Goal: Task Accomplishment & Management: Complete application form

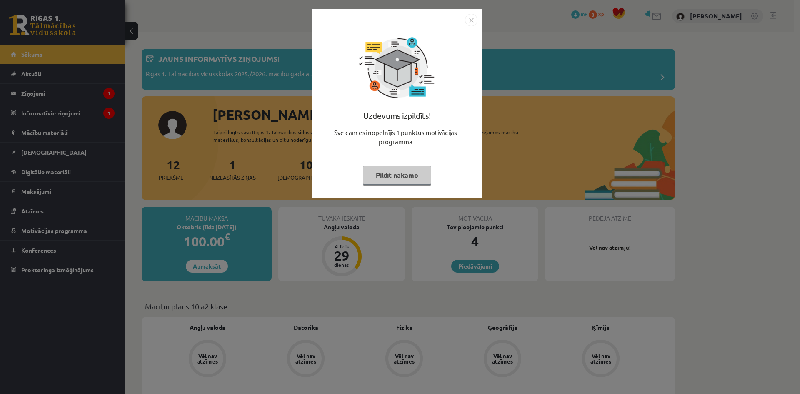
click at [396, 180] on button "Pildīt nākamo" at bounding box center [397, 175] width 68 height 19
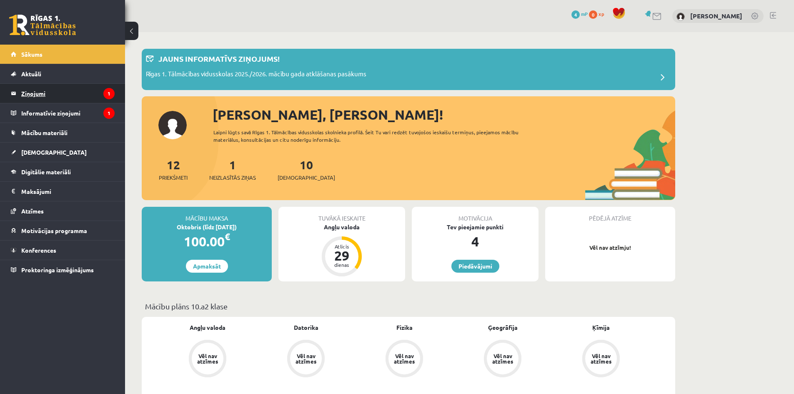
click at [36, 94] on legend "Ziņojumi 1" at bounding box center [67, 93] width 93 height 19
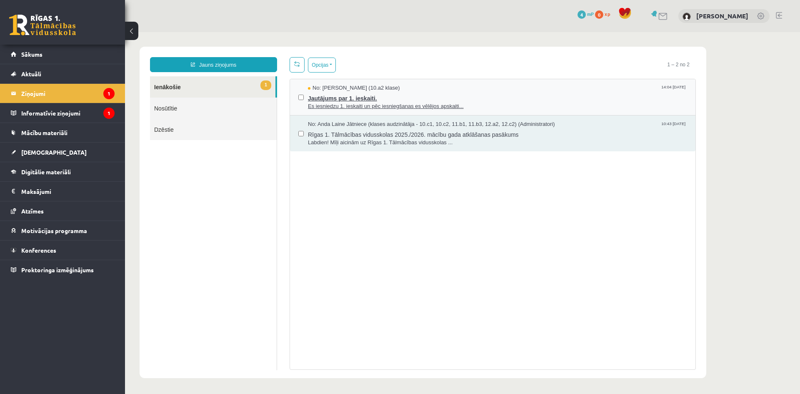
click at [425, 100] on span "Jautājums par 1. ieskaiti." at bounding box center [497, 97] width 379 height 10
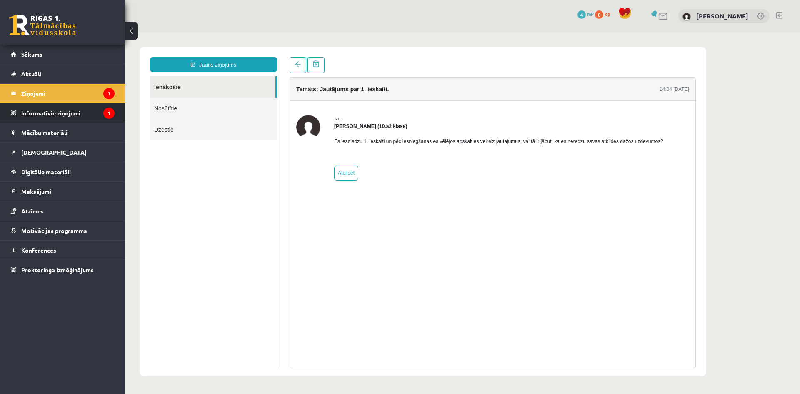
click at [49, 107] on legend "Informatīvie ziņojumi 1" at bounding box center [67, 112] width 93 height 19
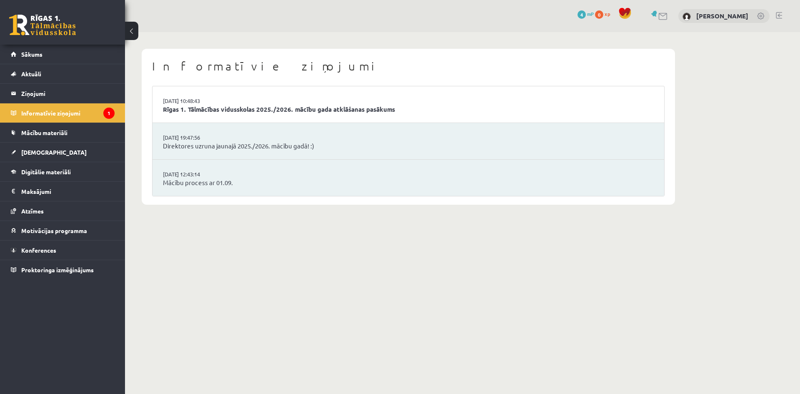
click at [718, 93] on div "Informatīvie ziņojumi 02.09.2025 10:48:43 Rīgas 1. Tālmācības vidusskolas 2025.…" at bounding box center [462, 126] width 675 height 189
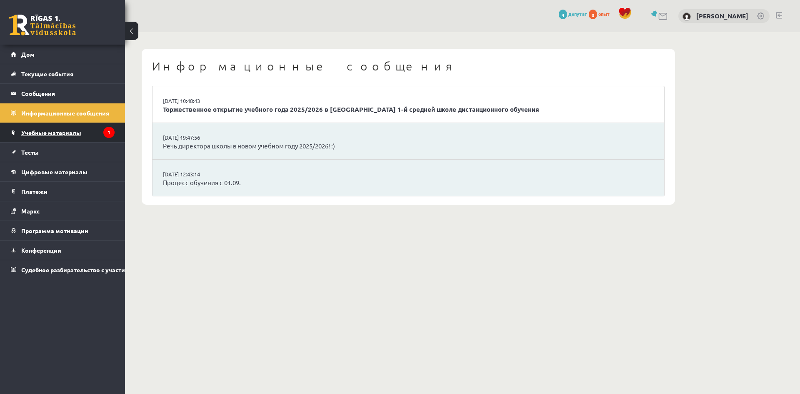
click at [61, 133] on font "Учебные материалы" at bounding box center [51, 133] width 60 height 8
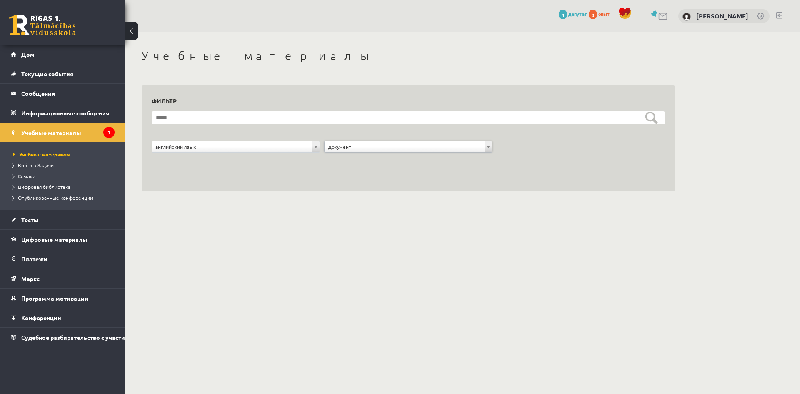
drag, startPoint x: 347, startPoint y: 146, endPoint x: 344, endPoint y: 158, distance: 12.8
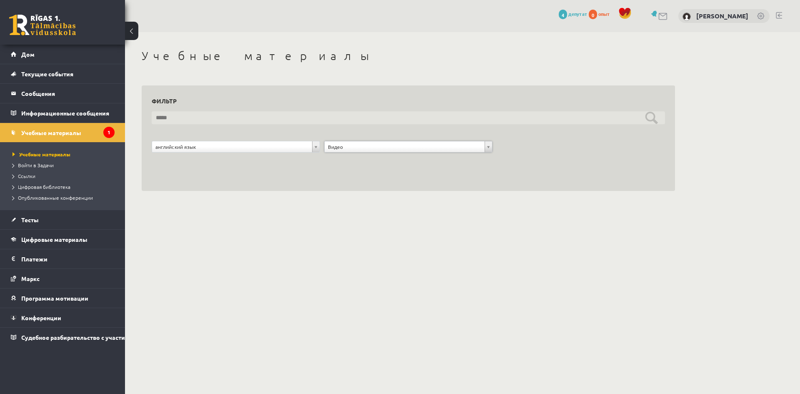
click at [659, 115] on input "text" at bounding box center [409, 117] width 514 height 13
click at [653, 120] on input "text" at bounding box center [409, 117] width 514 height 13
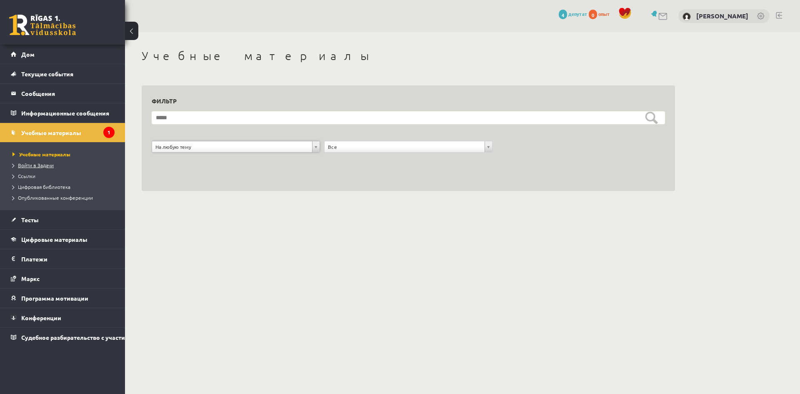
click at [47, 166] on font "Войти в Задачи" at bounding box center [36, 165] width 36 height 7
click at [50, 76] on font "Текущие события" at bounding box center [47, 74] width 52 height 8
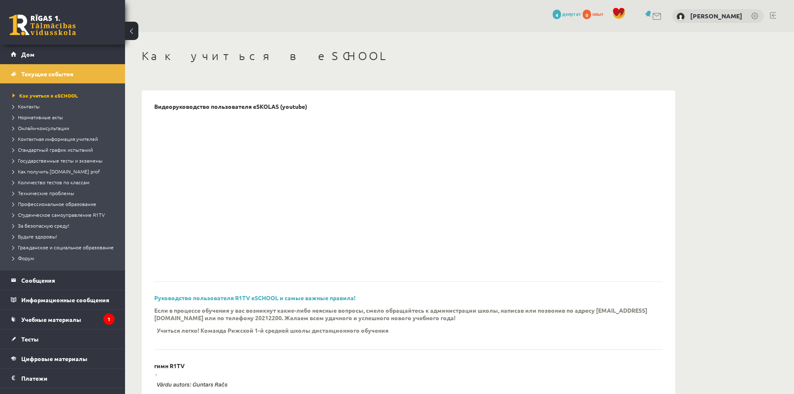
scroll to position [42, 0]
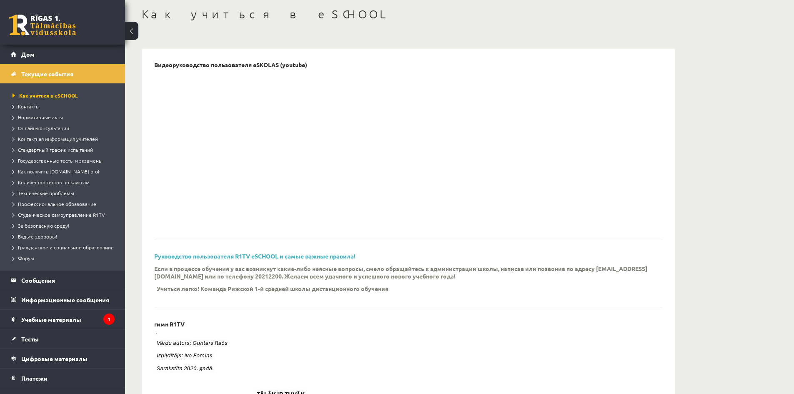
click at [41, 78] on link "Текущие события" at bounding box center [63, 73] width 104 height 19
click at [47, 73] on font "Текущие события" at bounding box center [47, 74] width 52 height 8
click at [7, 75] on li "Текущие события Как учиться в eSCHOOL Контакты Нормативные акты Онлайн-консульт…" at bounding box center [62, 167] width 125 height 206
click at [13, 72] on link "Текущие события" at bounding box center [63, 73] width 104 height 19
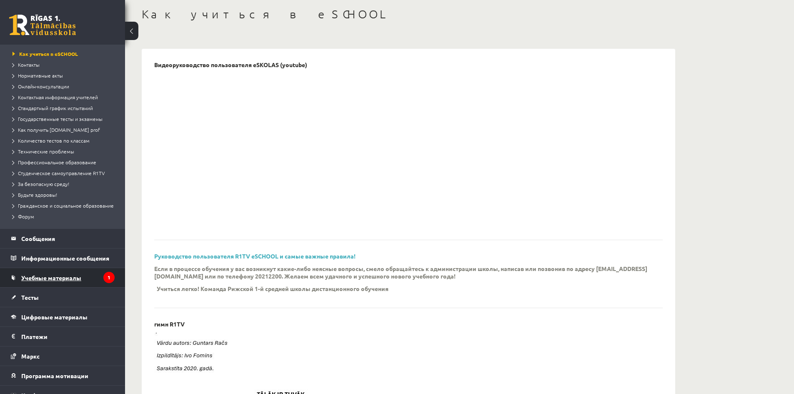
click at [65, 281] on font "Учебные материалы" at bounding box center [51, 278] width 60 height 8
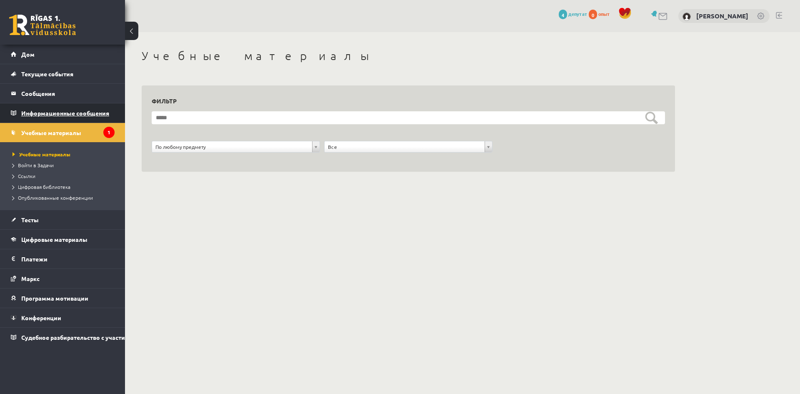
click at [107, 128] on icon "1" at bounding box center [108, 132] width 11 height 11
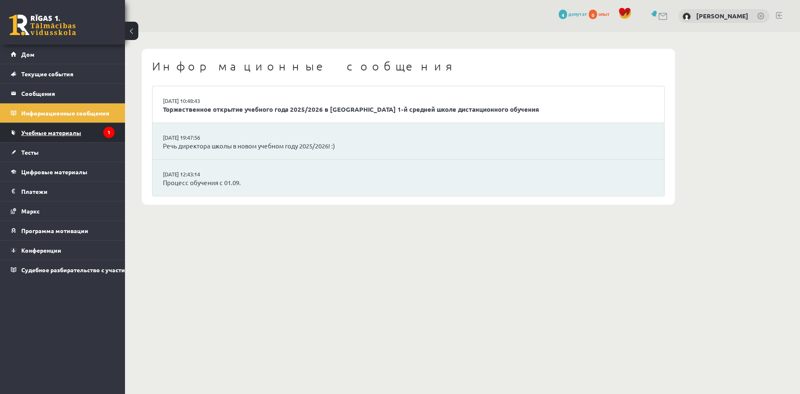
click at [55, 133] on font "Учебные материалы" at bounding box center [51, 133] width 60 height 8
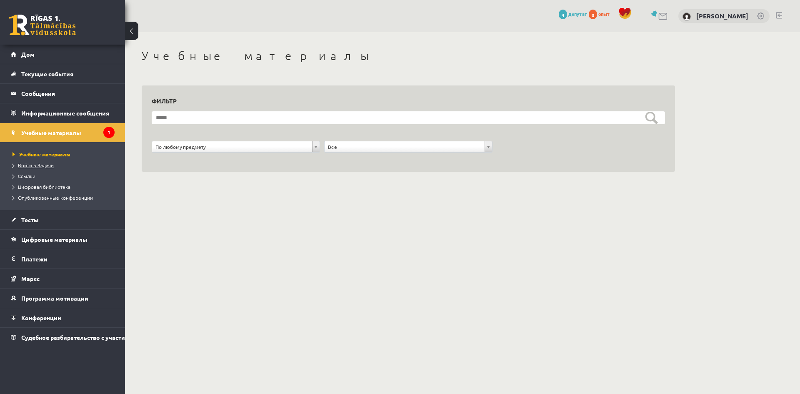
click at [42, 166] on font "Войти в Задачи" at bounding box center [36, 165] width 36 height 7
click at [32, 179] on link "Ссылки" at bounding box center [65, 176] width 104 height 8
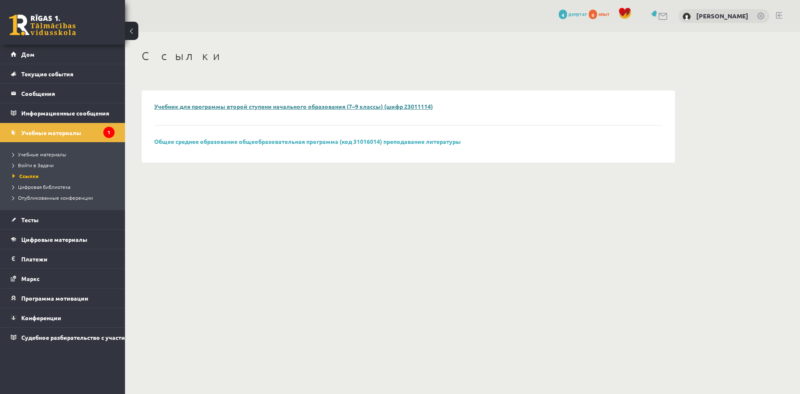
click at [186, 105] on font "Учебник для программы второй ступени начального образования (7–9 классы) (шифр …" at bounding box center [293, 107] width 279 height 8
click at [41, 237] on font "Цифровые материалы" at bounding box center [54, 240] width 66 height 8
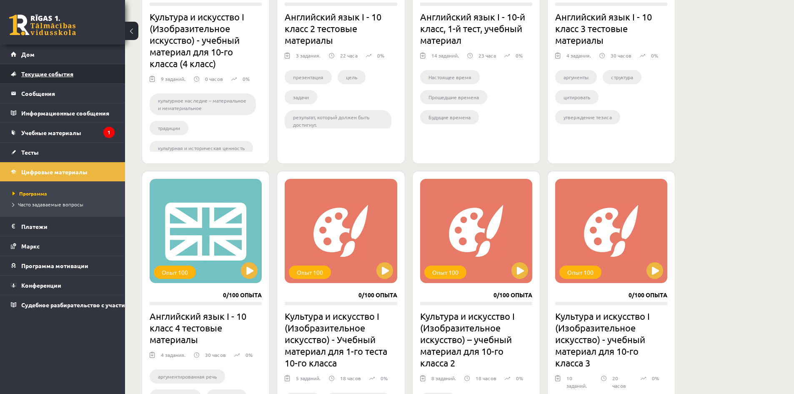
scroll to position [340, 0]
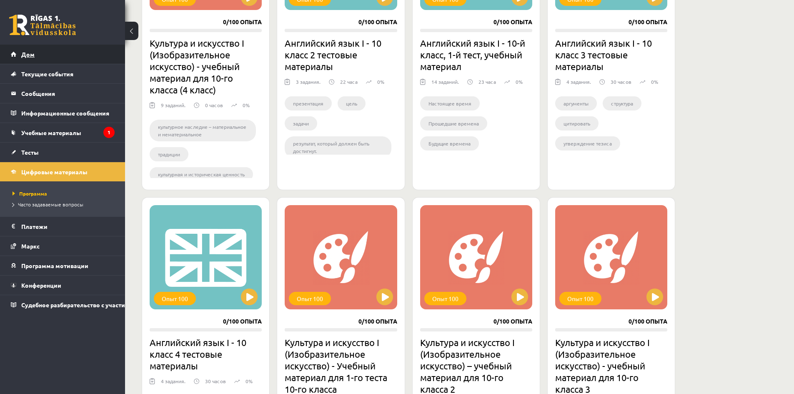
click at [28, 63] on link "Дом" at bounding box center [63, 54] width 104 height 19
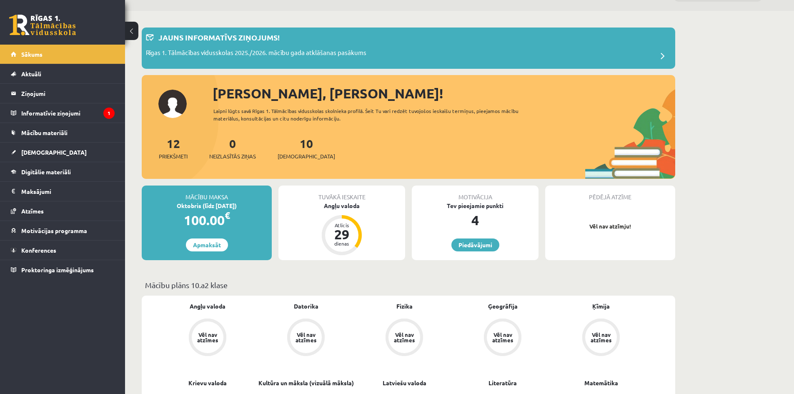
scroll to position [83, 0]
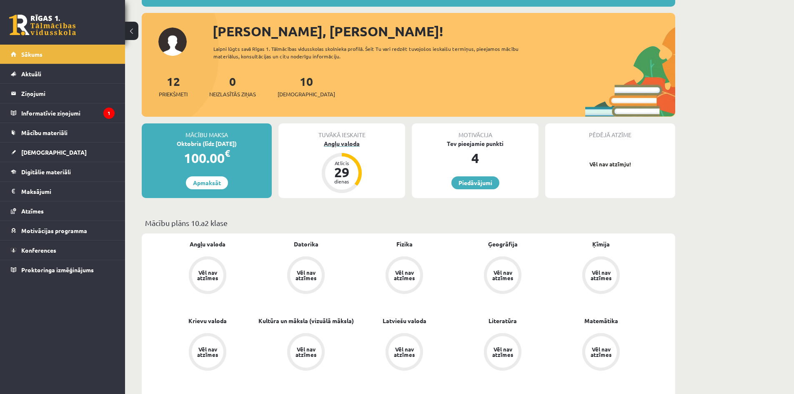
click at [350, 144] on div "Angļu valoda" at bounding box center [341, 143] width 127 height 9
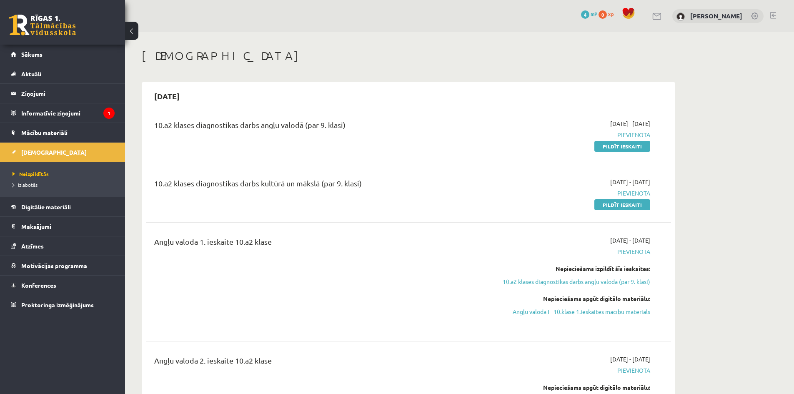
click at [223, 134] on div "10.a2 klases diagnostikas darbs angļu valodā (par 9. klasi)" at bounding box center [317, 126] width 326 height 15
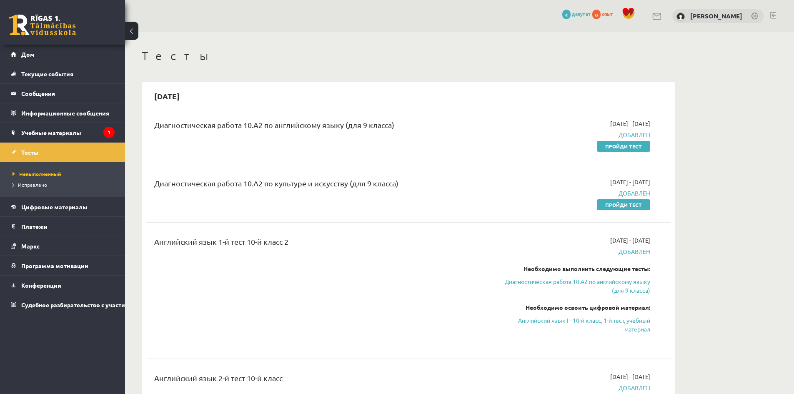
click at [45, 176] on font "Невыполненный" at bounding box center [40, 174] width 42 height 7
click at [621, 147] on font "Пройди тест" at bounding box center [623, 146] width 37 height 7
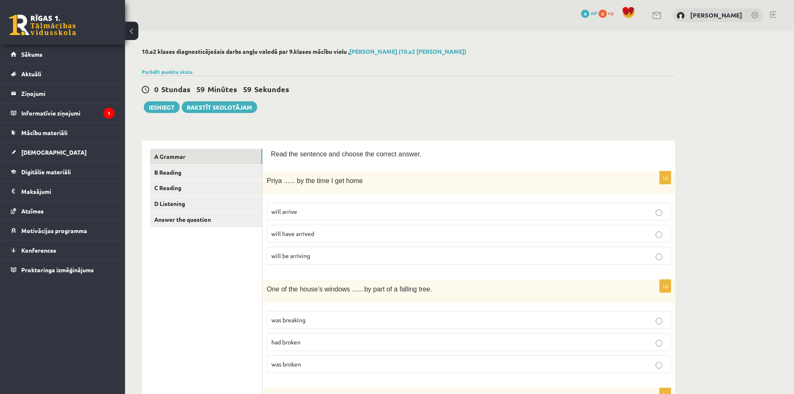
scroll to position [42, 0]
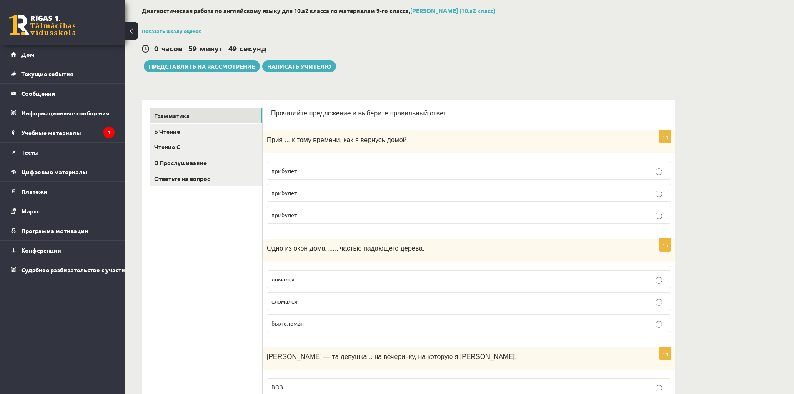
click at [658, 66] on div "0 часов 59 минут 49 секунд Представлять на рассмотрение Написать учителю" at bounding box center [409, 54] width 534 height 38
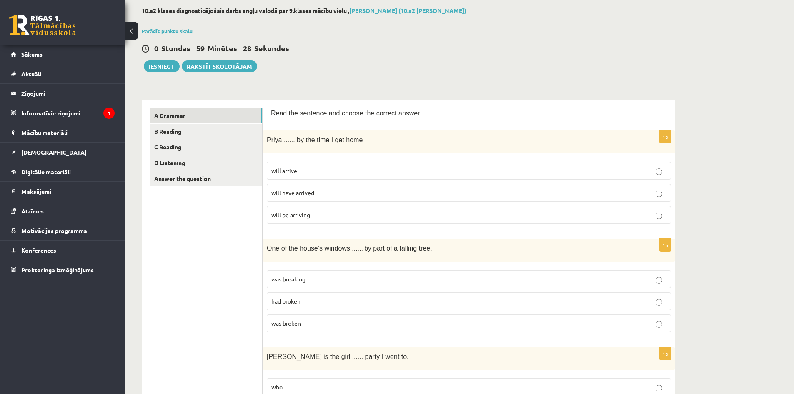
click at [329, 198] on label "will have arrived" at bounding box center [469, 193] width 404 height 18
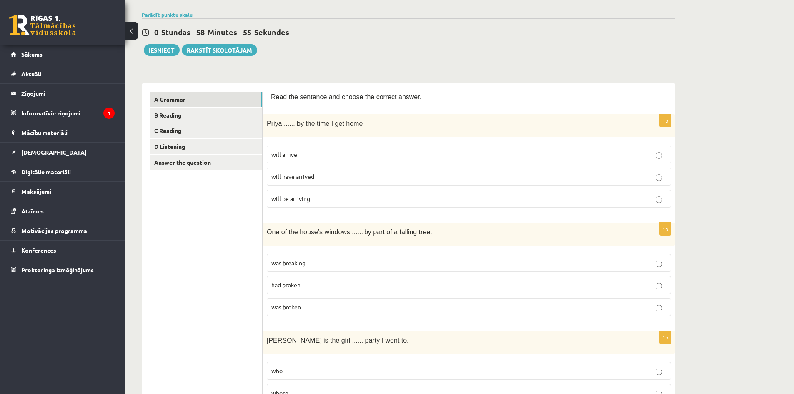
scroll to position [0, 0]
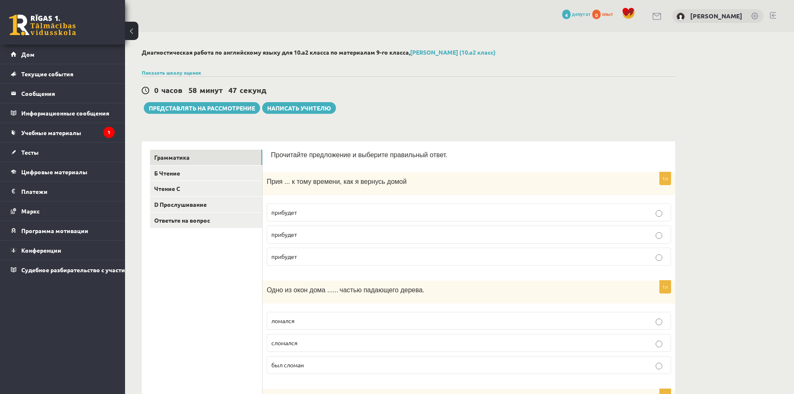
click at [529, 109] on div "0 часов 58 минут 47 секунд Тест сохранен! Представлять на рассмотрение Написать…" at bounding box center [409, 95] width 534 height 38
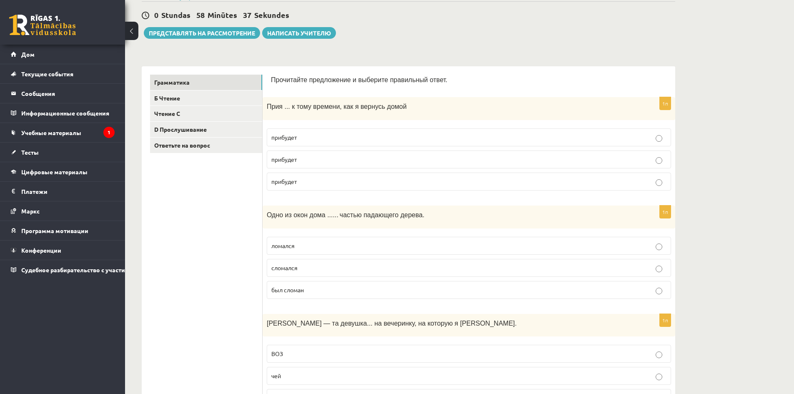
scroll to position [83, 0]
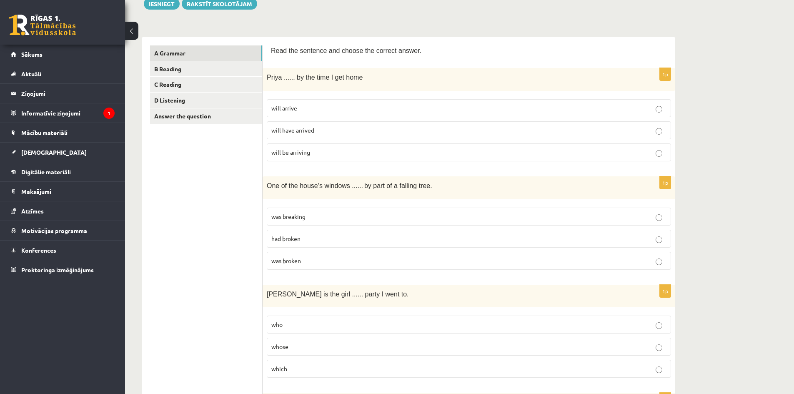
scroll to position [125, 0]
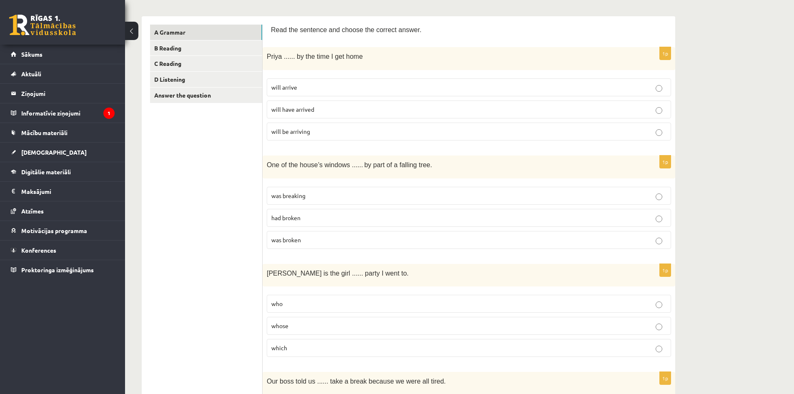
click at [653, 114] on p "will have arrived" at bounding box center [468, 109] width 395 height 9
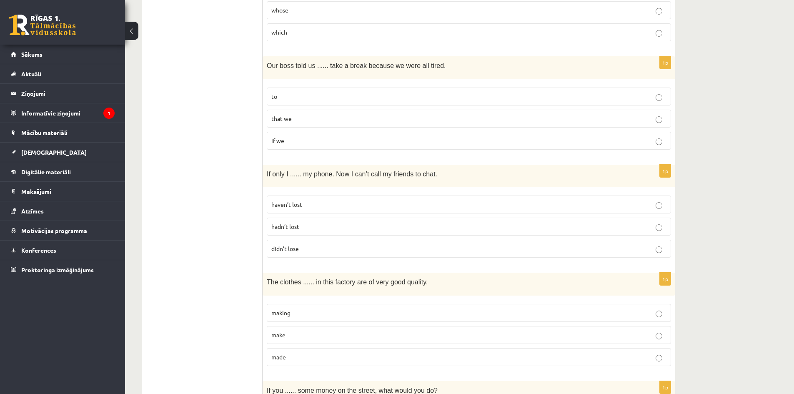
scroll to position [459, 0]
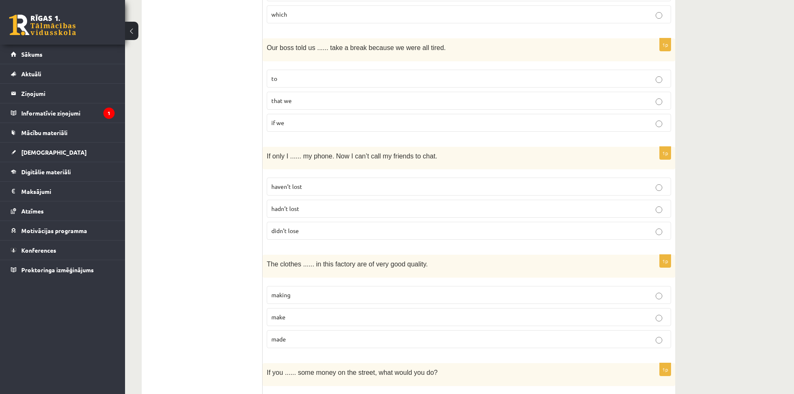
click at [622, 233] on p "didn’t lose" at bounding box center [468, 230] width 395 height 9
click at [615, 349] on fieldset "making make made" at bounding box center [469, 316] width 404 height 69
click at [624, 337] on p "made" at bounding box center [468, 339] width 395 height 9
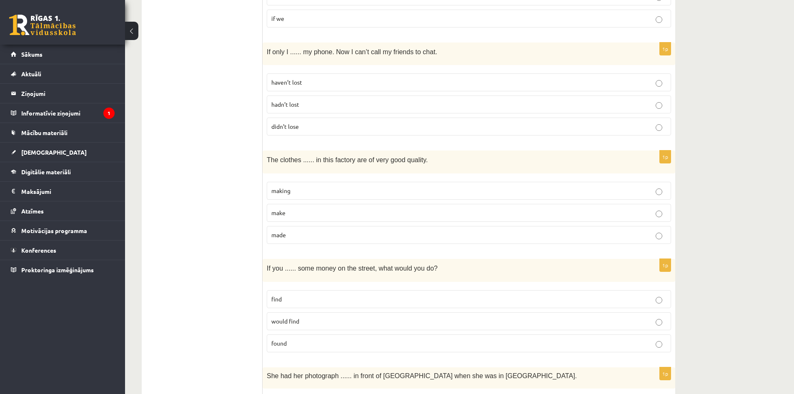
scroll to position [584, 0]
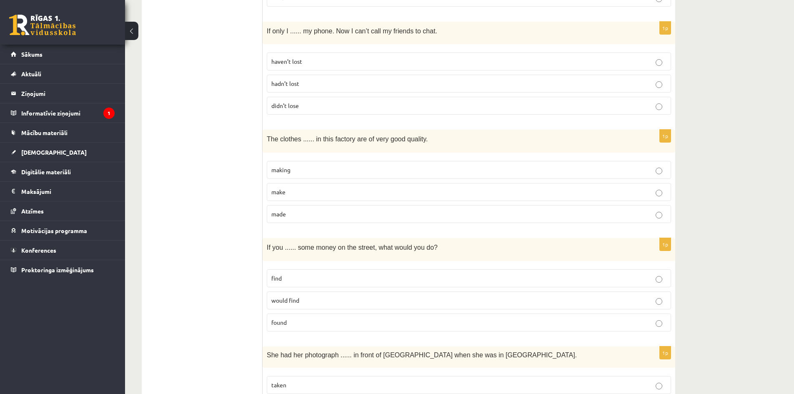
click at [627, 323] on p "found" at bounding box center [468, 322] width 395 height 9
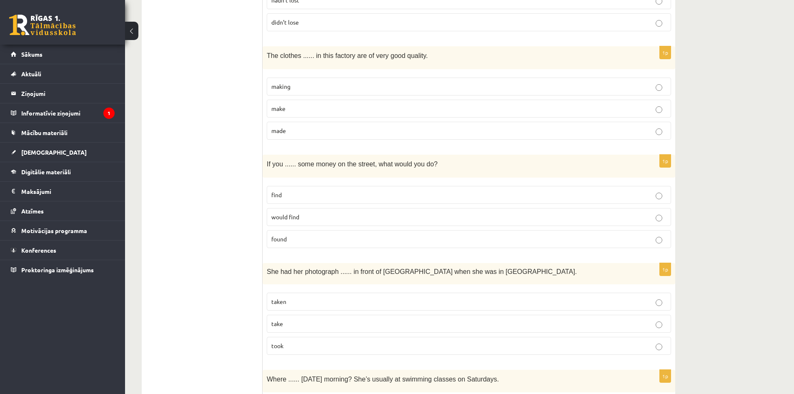
scroll to position [709, 0]
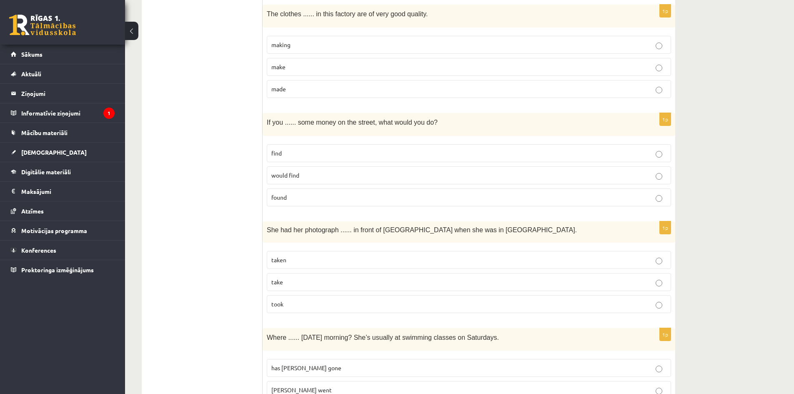
click at [611, 263] on p "taken" at bounding box center [468, 260] width 395 height 9
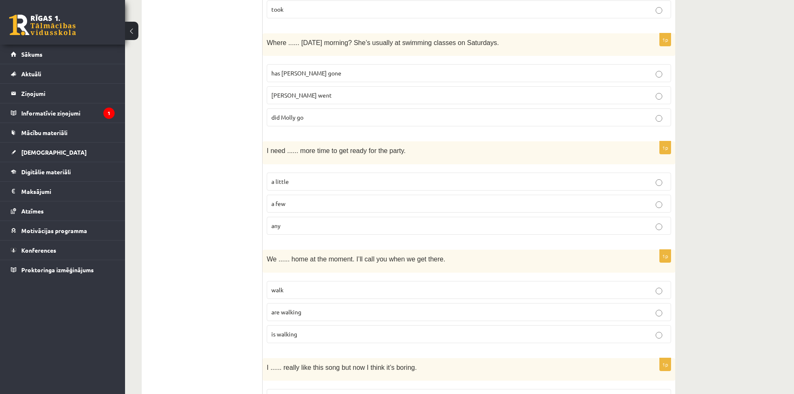
scroll to position [1001, 0]
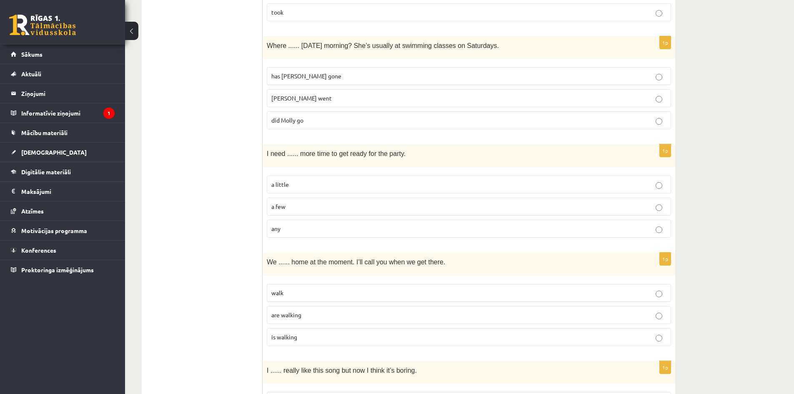
click at [396, 81] on label "has [PERSON_NAME] gone" at bounding box center [469, 76] width 404 height 18
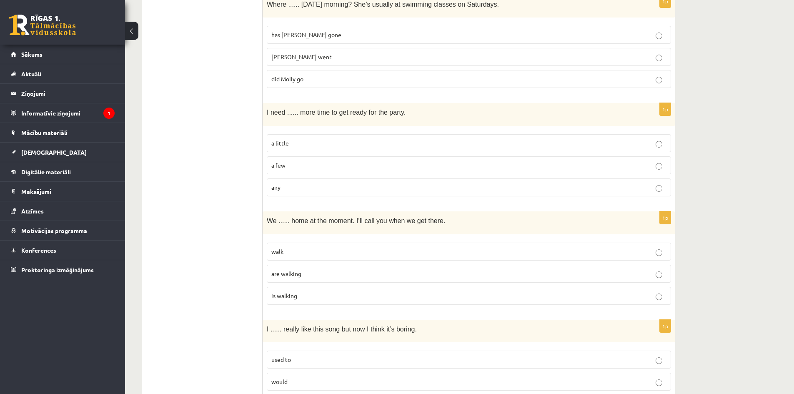
scroll to position [1042, 0]
drag, startPoint x: 789, startPoint y: 0, endPoint x: 613, endPoint y: 100, distance: 202.2
click at [613, 100] on form "Read the sentence and choose the correct answer. 1p Priya ...... by the time I …" at bounding box center [469, 194] width 396 height 2175
click at [409, 140] on p "a little" at bounding box center [468, 142] width 395 height 9
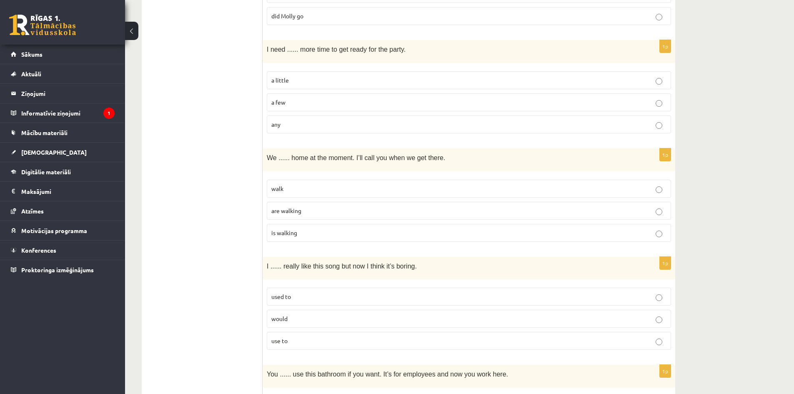
scroll to position [1126, 0]
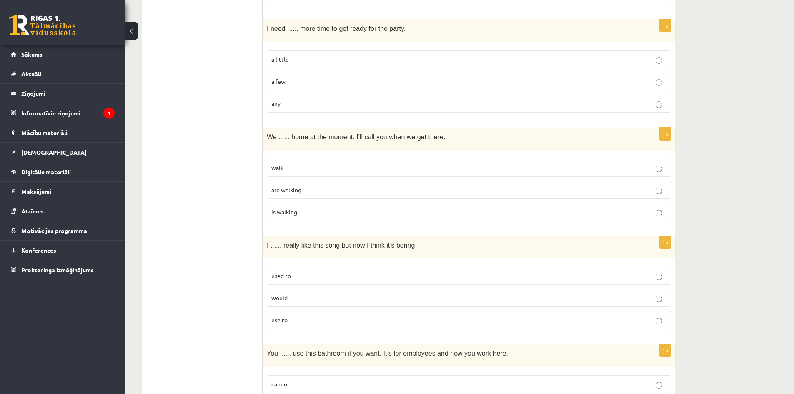
click at [418, 163] on label "walk" at bounding box center [469, 168] width 404 height 18
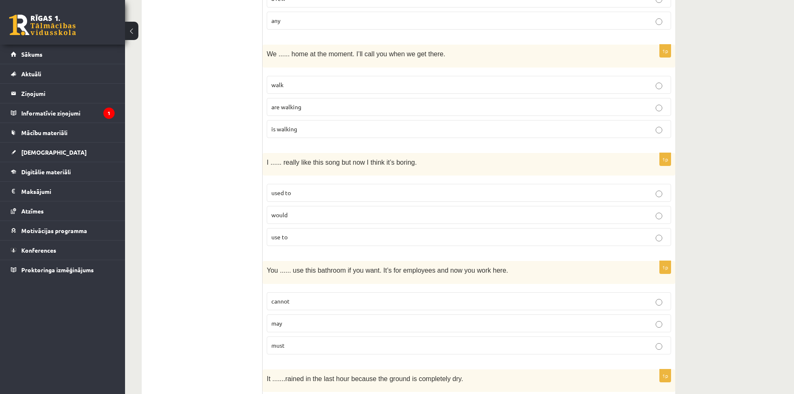
scroll to position [1209, 0]
click at [306, 211] on p "would" at bounding box center [468, 214] width 395 height 9
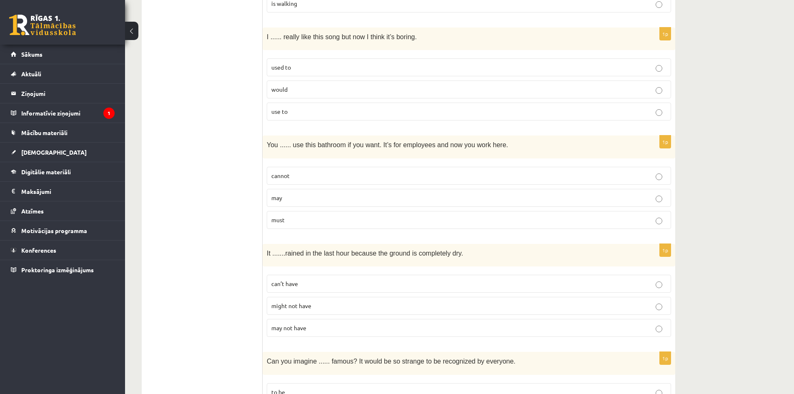
scroll to position [1376, 0]
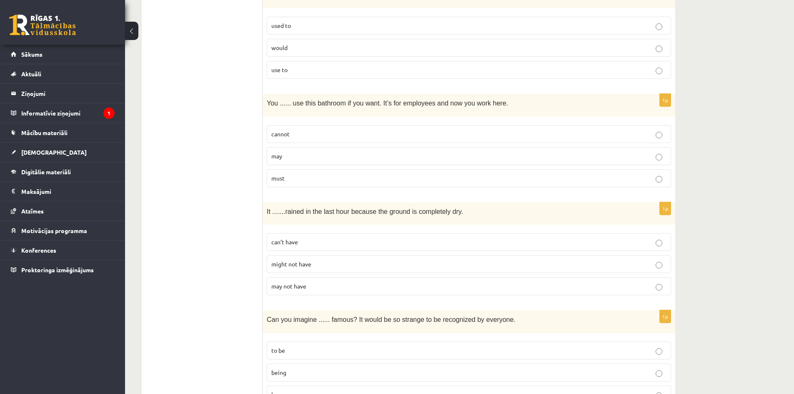
click at [290, 137] on p "cannot" at bounding box center [468, 134] width 395 height 9
drag, startPoint x: 732, startPoint y: 70, endPoint x: 730, endPoint y: 58, distance: 11.8
drag, startPoint x: 717, startPoint y: 42, endPoint x: 710, endPoint y: 20, distance: 23.5
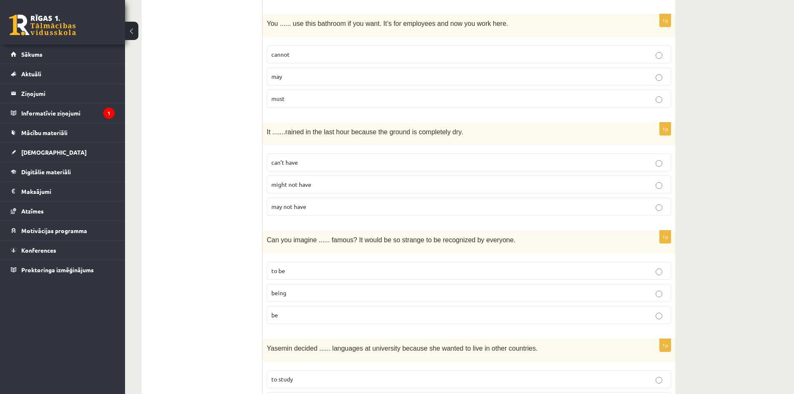
scroll to position [1459, 0]
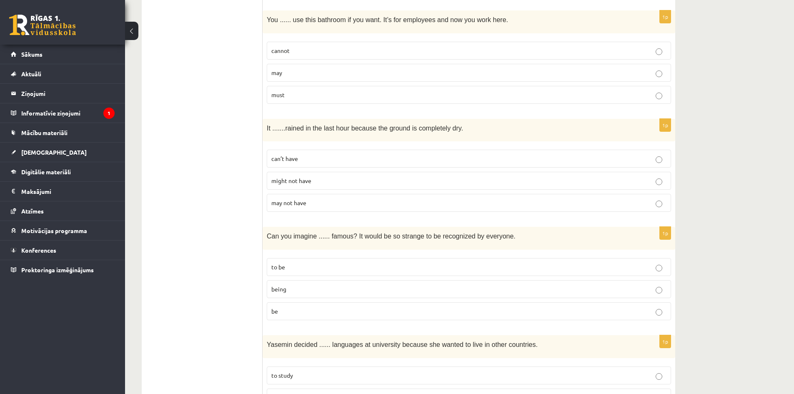
click at [484, 179] on p "might not have" at bounding box center [468, 180] width 395 height 9
drag, startPoint x: 455, startPoint y: 160, endPoint x: 452, endPoint y: 155, distance: 6.0
click at [455, 159] on p "can’t have" at bounding box center [468, 158] width 395 height 9
click at [449, 153] on label "can’t have" at bounding box center [469, 159] width 404 height 18
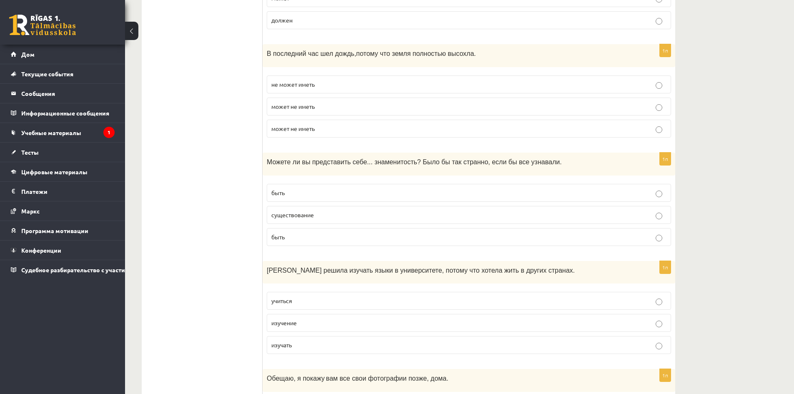
scroll to position [1542, 0]
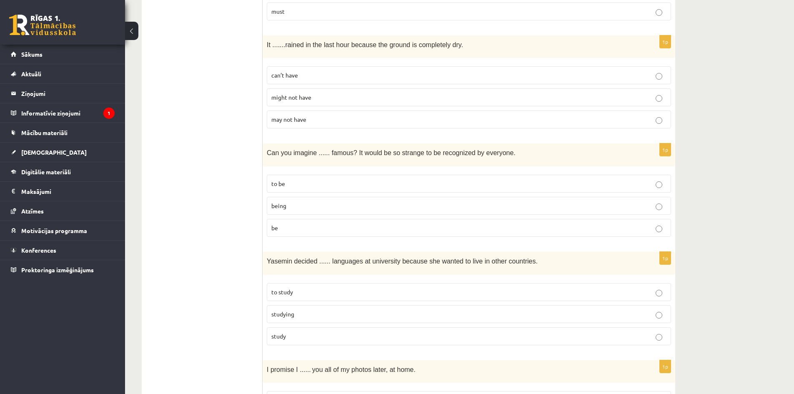
click at [280, 210] on p "being" at bounding box center [468, 205] width 395 height 9
click at [352, 233] on label "be" at bounding box center [469, 228] width 404 height 18
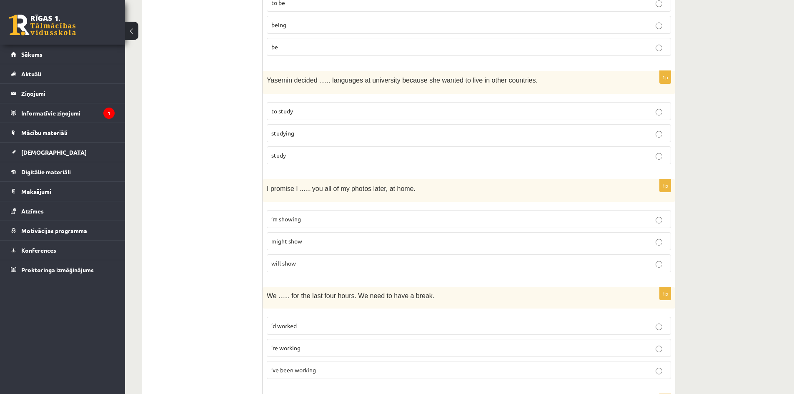
scroll to position [1706, 0]
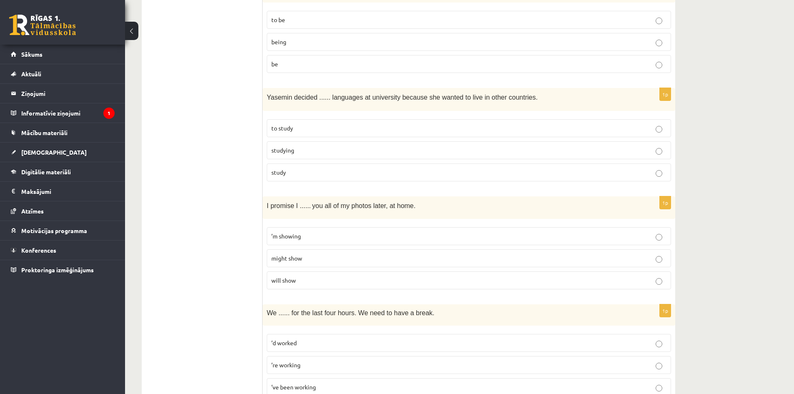
click at [332, 128] on p "to study" at bounding box center [468, 128] width 395 height 9
click at [343, 152] on p "studying" at bounding box center [468, 150] width 395 height 9
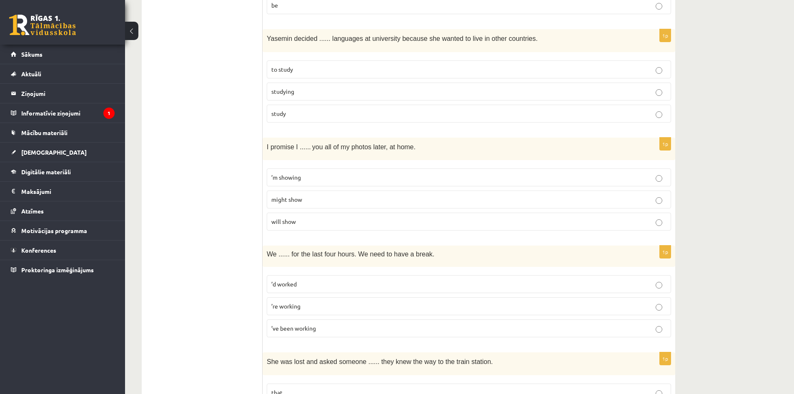
scroll to position [1748, 0]
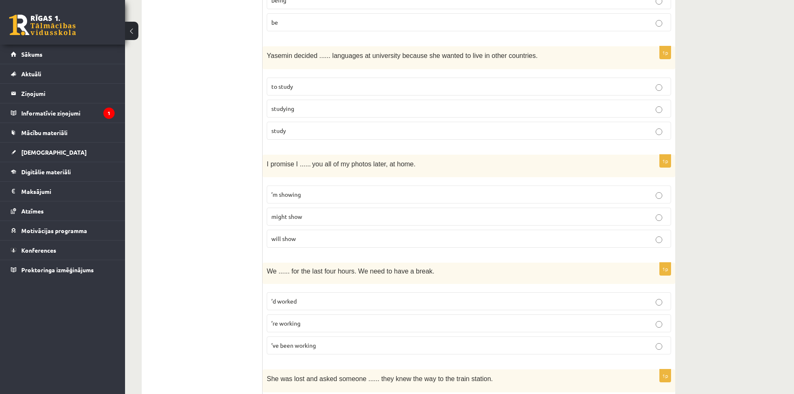
drag, startPoint x: 730, startPoint y: 62, endPoint x: 716, endPoint y: 18, distance: 46.8
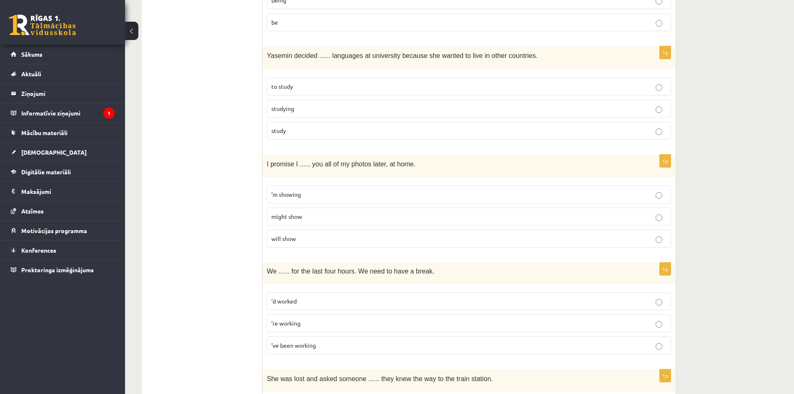
click at [519, 133] on p "study" at bounding box center [468, 130] width 395 height 9
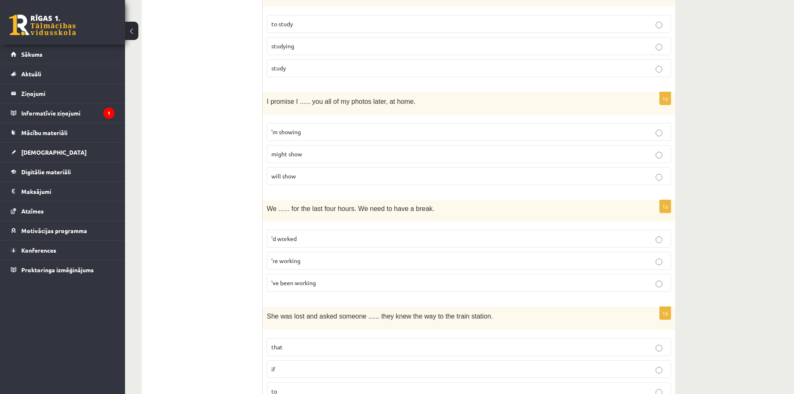
scroll to position [1831, 0]
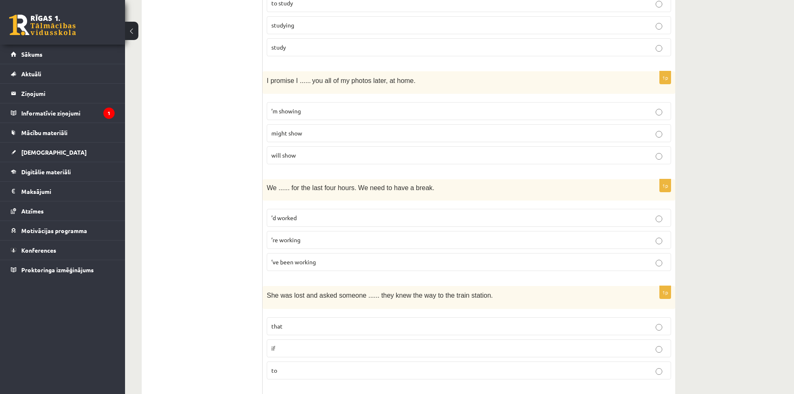
click at [411, 160] on p "will show" at bounding box center [468, 155] width 395 height 9
click at [409, 158] on p "will show" at bounding box center [468, 155] width 395 height 9
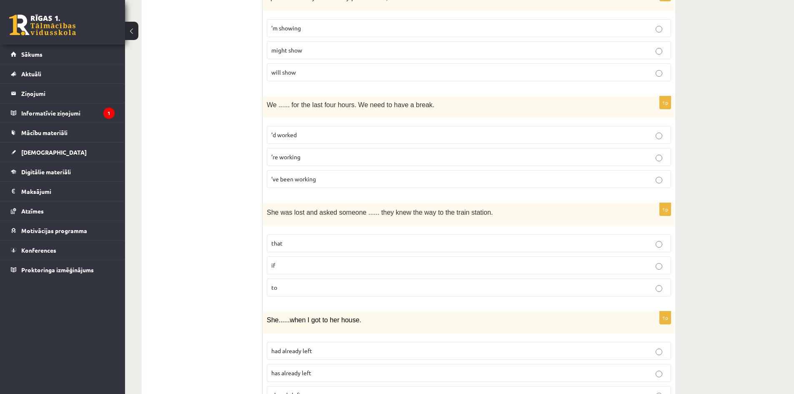
scroll to position [1915, 0]
click at [432, 156] on p "’re working" at bounding box center [468, 156] width 395 height 9
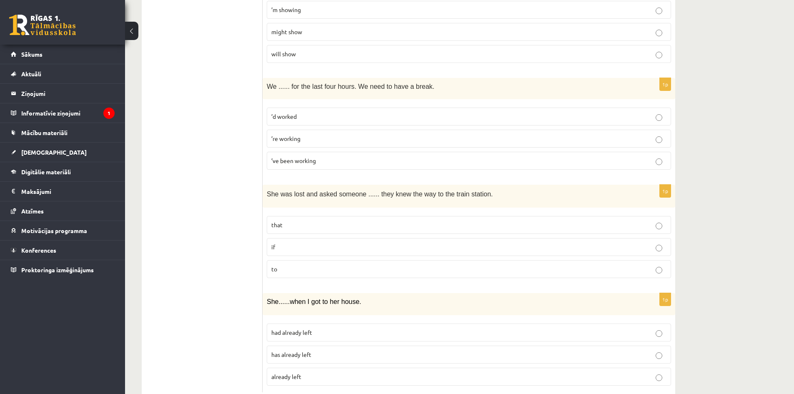
scroll to position [1956, 0]
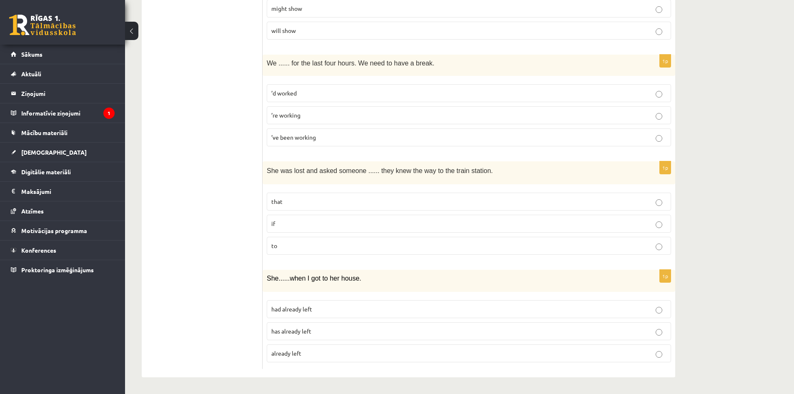
click at [371, 200] on p "that" at bounding box center [468, 201] width 395 height 9
click at [350, 332] on p "has already left" at bounding box center [468, 331] width 395 height 9
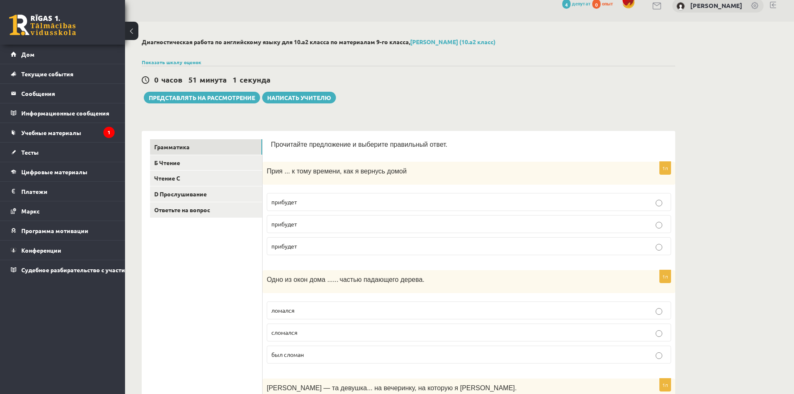
scroll to position [0, 0]
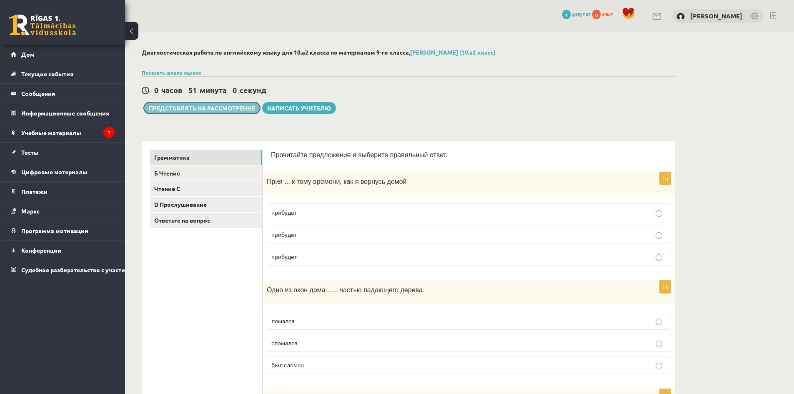
click at [225, 110] on font "Представлять на рассмотрение" at bounding box center [202, 108] width 106 height 8
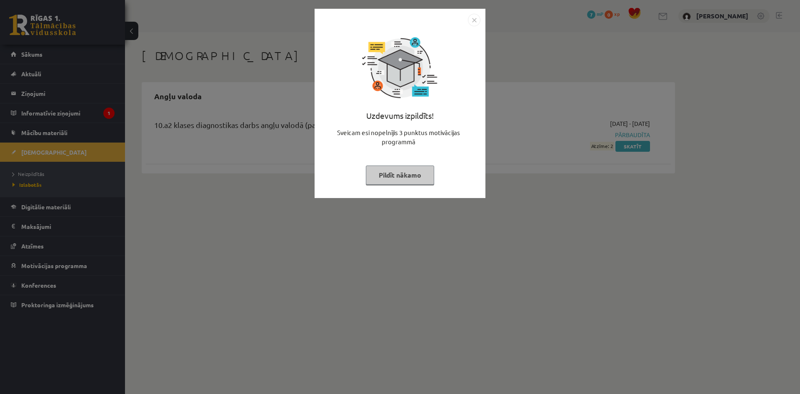
click at [413, 174] on button "Pildīt nākamo" at bounding box center [400, 175] width 68 height 19
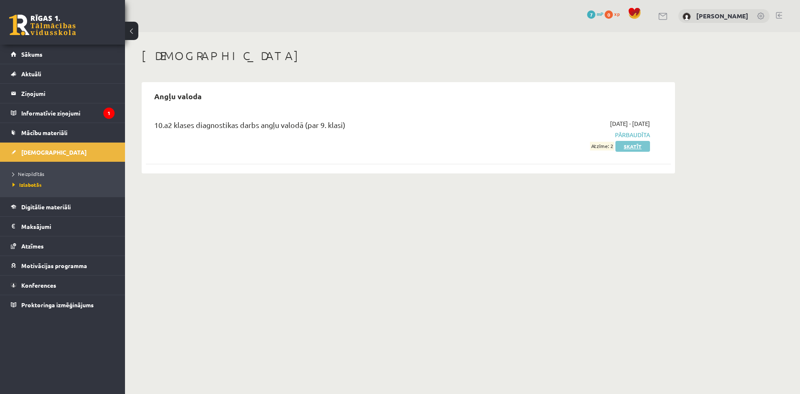
click at [624, 149] on link "Skatīt" at bounding box center [633, 146] width 35 height 11
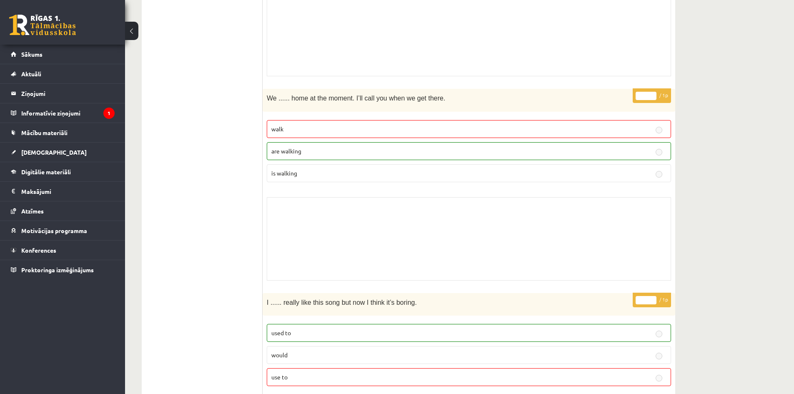
scroll to position [2107, 0]
click at [639, 152] on p "are walking" at bounding box center [468, 151] width 395 height 9
click at [648, 151] on p "are walking" at bounding box center [468, 151] width 395 height 9
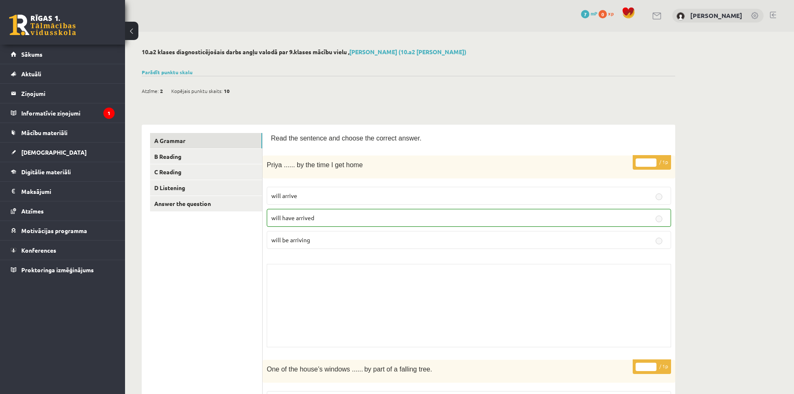
scroll to position [0, 0]
click at [170, 155] on link "B Reading" at bounding box center [206, 156] width 112 height 15
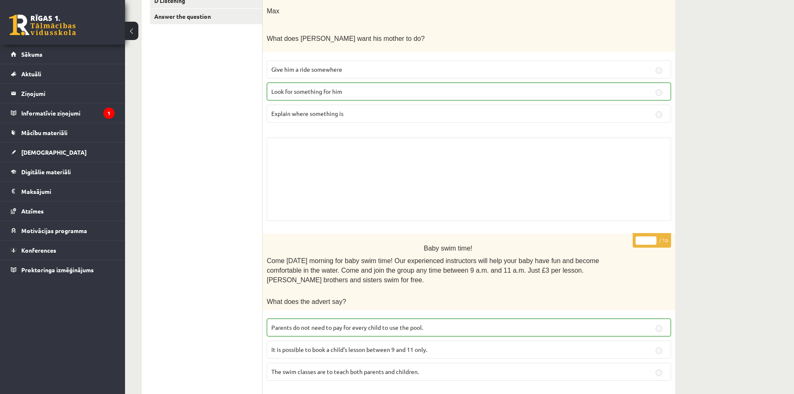
scroll to position [208, 0]
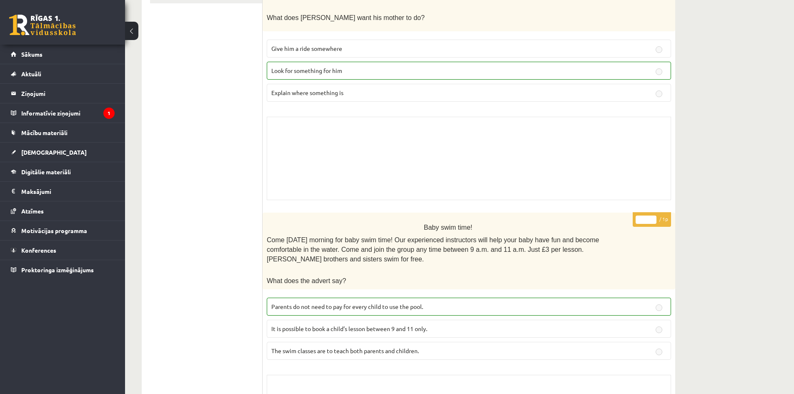
click at [436, 302] on p "Parents do not need to pay for every child to use the pool." at bounding box center [468, 306] width 395 height 9
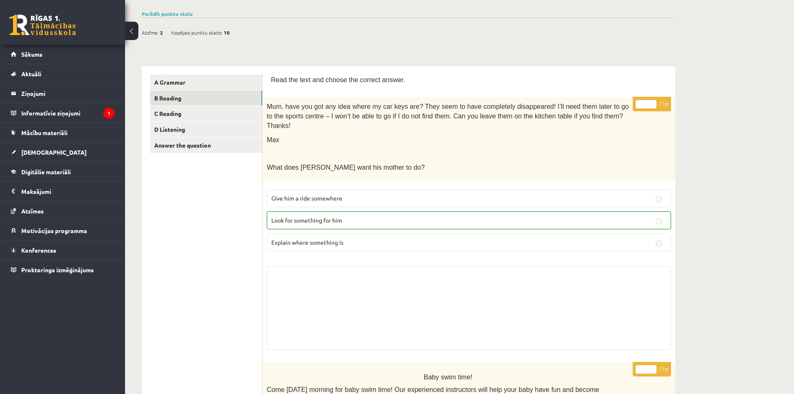
scroll to position [0, 0]
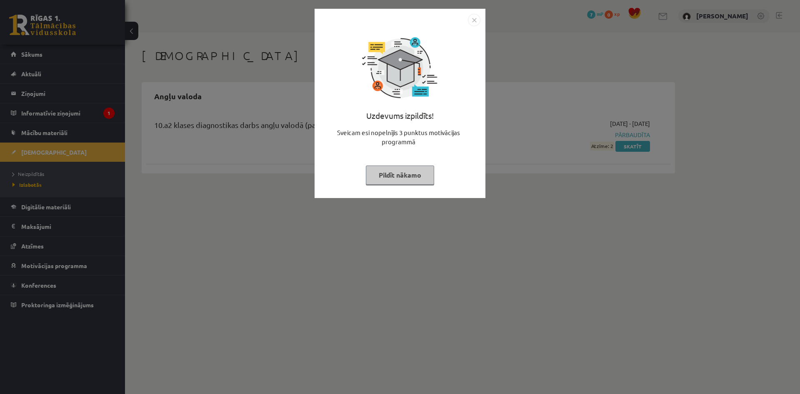
click at [423, 180] on button "Pildīt nākamo" at bounding box center [400, 175] width 68 height 19
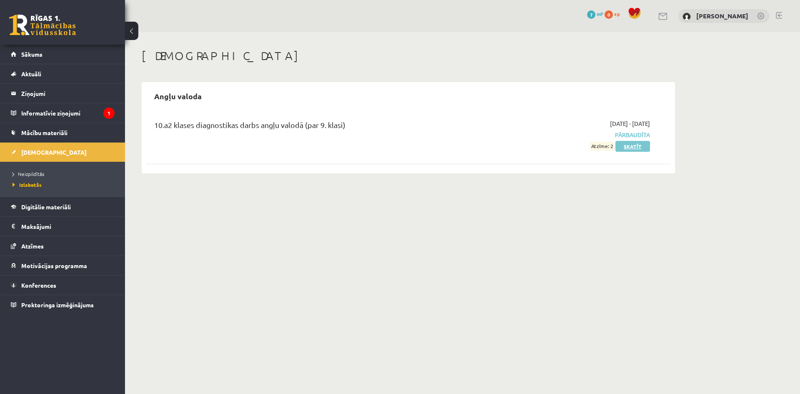
click at [631, 145] on link "Skatīt" at bounding box center [633, 146] width 35 height 11
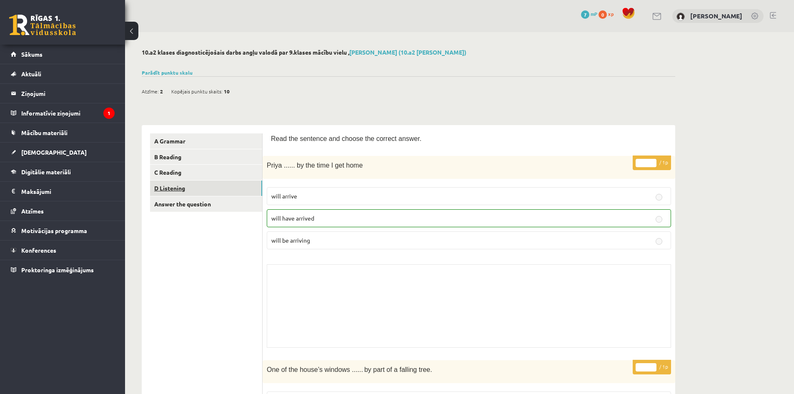
click at [199, 183] on link "D Listening" at bounding box center [206, 188] width 112 height 15
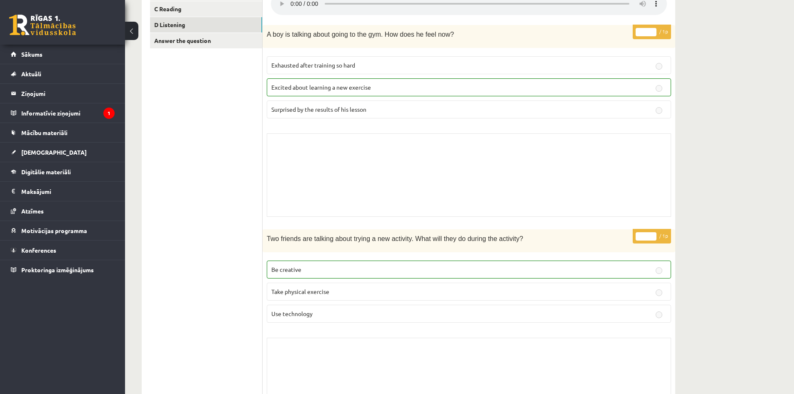
scroll to position [167, 0]
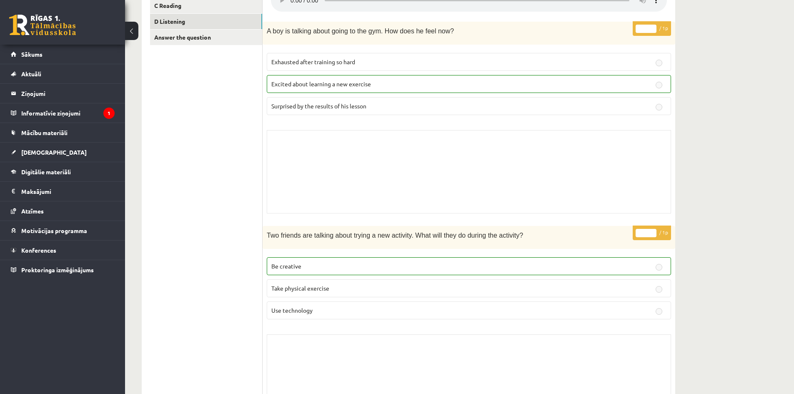
click at [370, 103] on p "Surprised by the results of his lesson" at bounding box center [468, 106] width 395 height 9
click at [478, 81] on p "Excited about learning a new exercise" at bounding box center [468, 84] width 395 height 9
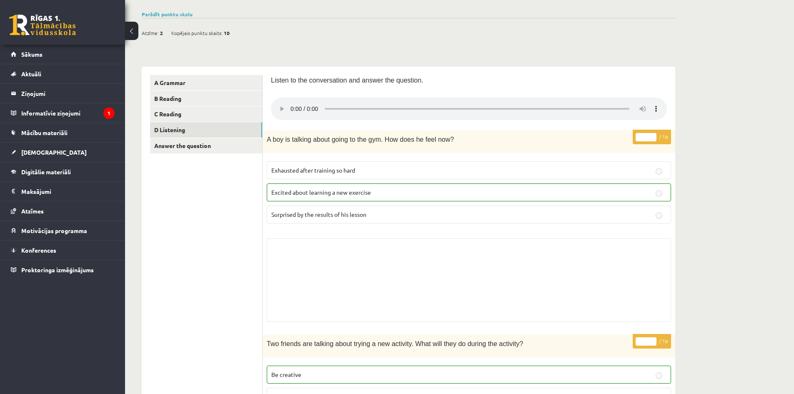
scroll to position [0, 0]
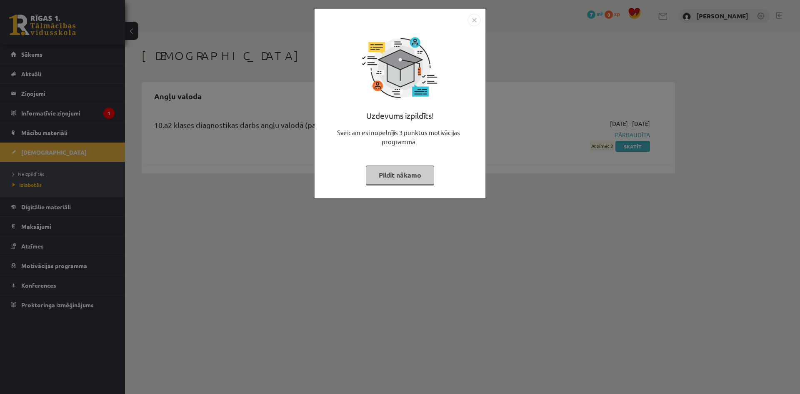
click at [381, 166] on div "Uzdevums izpildīts! Sveicam esi nopelnījis 3 punktus motivācijas programmā Pild…" at bounding box center [400, 109] width 161 height 167
click at [372, 177] on button "Pildīt nākamo" at bounding box center [400, 175] width 68 height 19
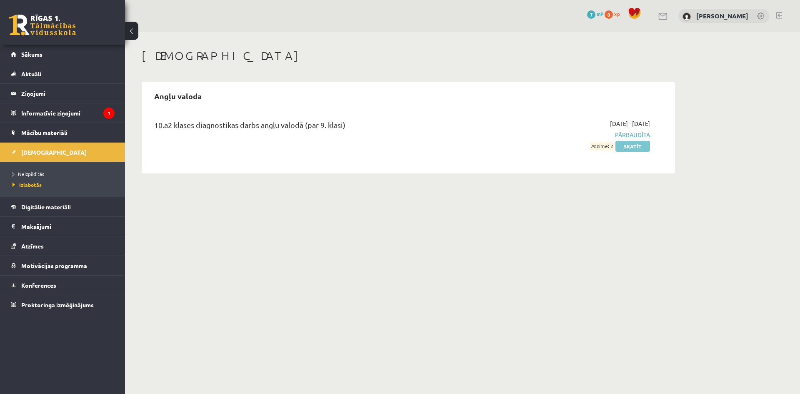
click at [626, 146] on link "Skatīt" at bounding box center [633, 146] width 35 height 11
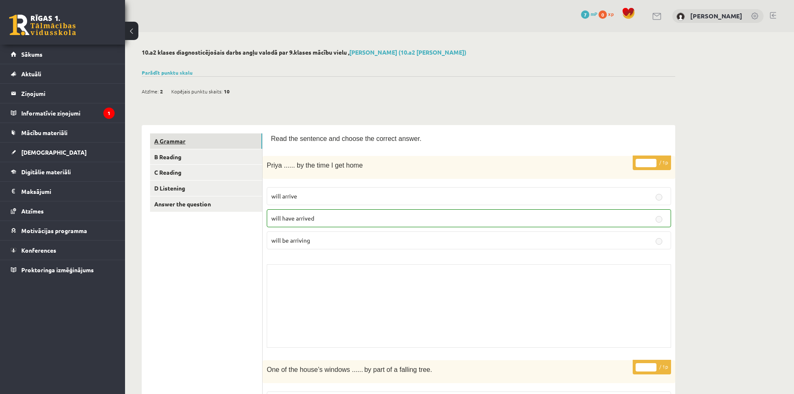
click at [177, 148] on link "A Grammar" at bounding box center [206, 140] width 112 height 15
click at [181, 153] on link "B Reading" at bounding box center [206, 156] width 112 height 15
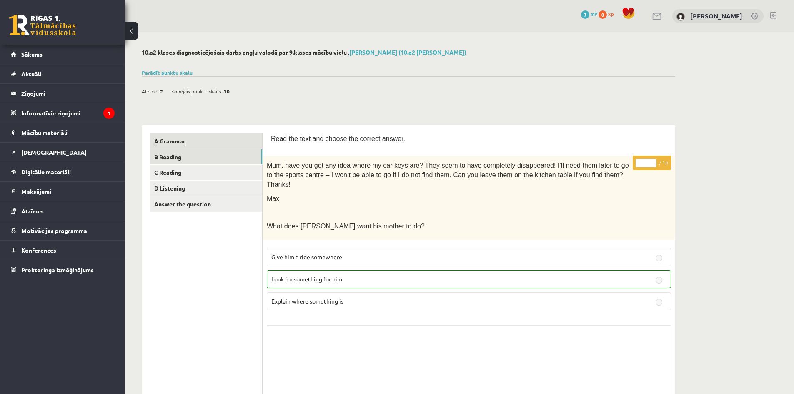
click at [178, 139] on link "A Grammar" at bounding box center [206, 140] width 112 height 15
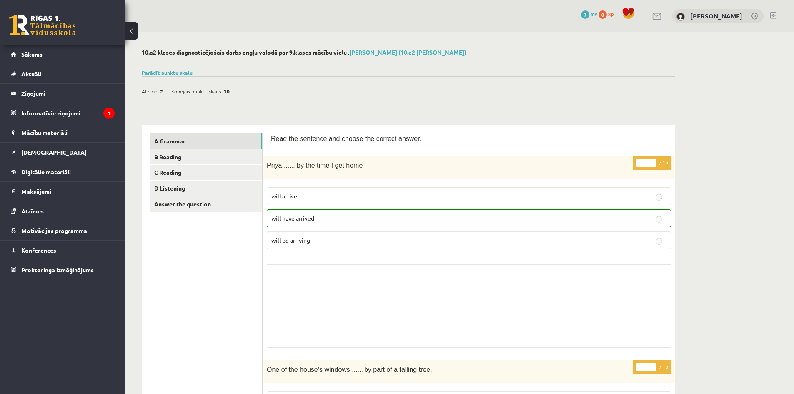
click at [178, 143] on link "A Grammar" at bounding box center [206, 140] width 112 height 15
click at [177, 138] on link "A Grammar" at bounding box center [206, 140] width 112 height 15
click at [185, 157] on link "B Reading" at bounding box center [206, 156] width 112 height 15
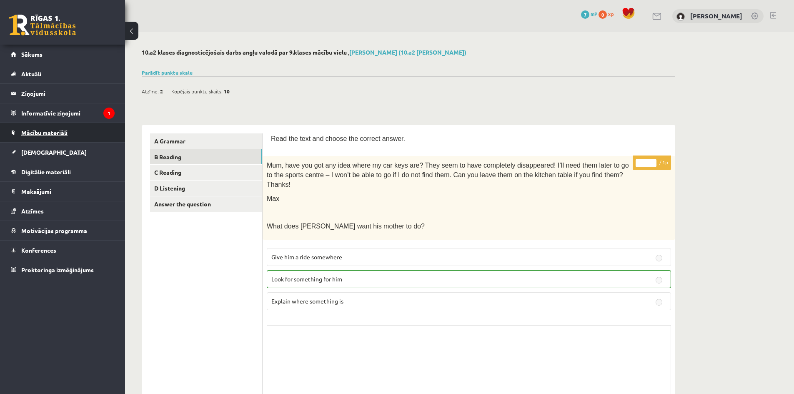
click at [56, 136] on link "Mācību materiāli" at bounding box center [63, 132] width 104 height 19
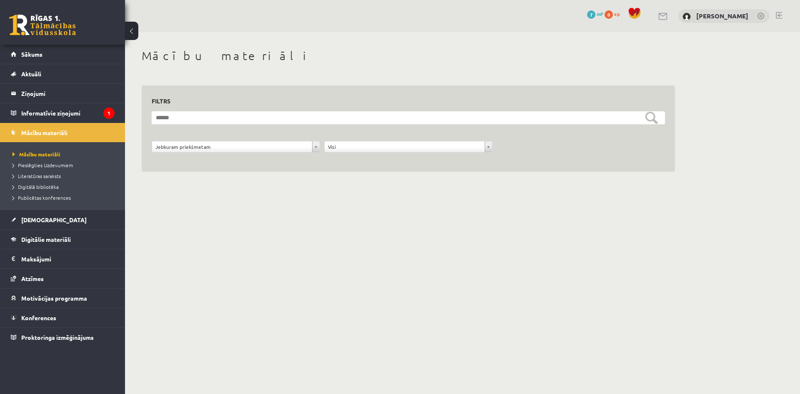
click at [58, 161] on li "Pieslēgties Uzdevumiem" at bounding box center [65, 165] width 104 height 11
click at [58, 165] on span "Pieslēgties Uzdevumiem" at bounding box center [46, 165] width 66 height 7
click at [47, 178] on span "Literatūras saraksts" at bounding box center [37, 176] width 48 height 7
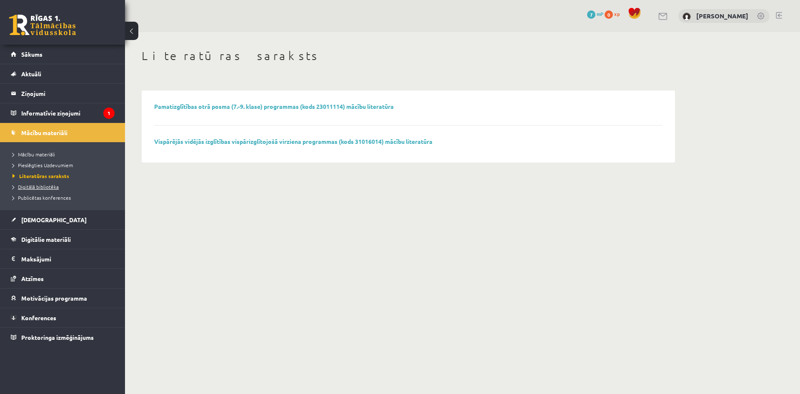
click at [48, 189] on link "Digitālā bibliotēka" at bounding box center [65, 187] width 104 height 8
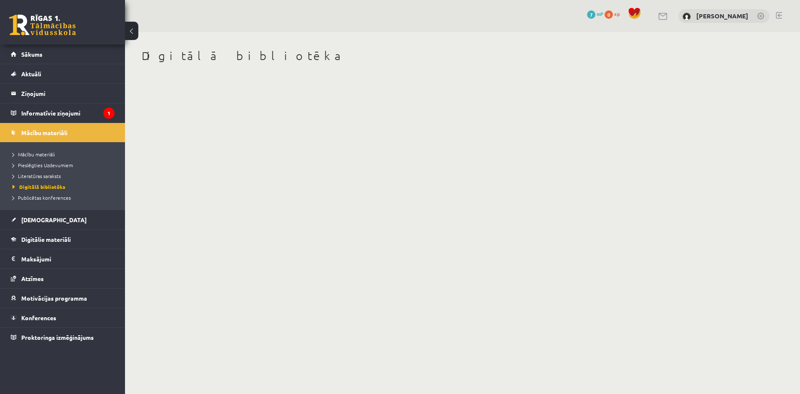
click at [47, 160] on li "Pieslēgties Uzdevumiem" at bounding box center [65, 165] width 104 height 11
click at [45, 156] on span "Mācību materiāli" at bounding box center [34, 154] width 43 height 7
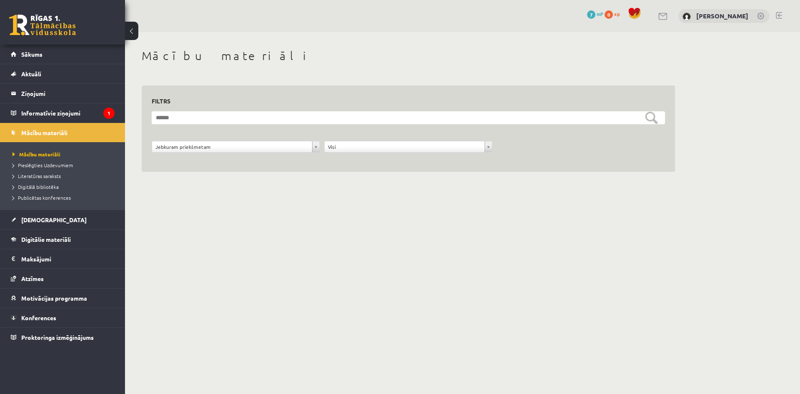
click at [221, 160] on div "**********" at bounding box center [409, 151] width 518 height 21
click at [35, 112] on legend "Informatīvie ziņojumi 1" at bounding box center [67, 112] width 93 height 19
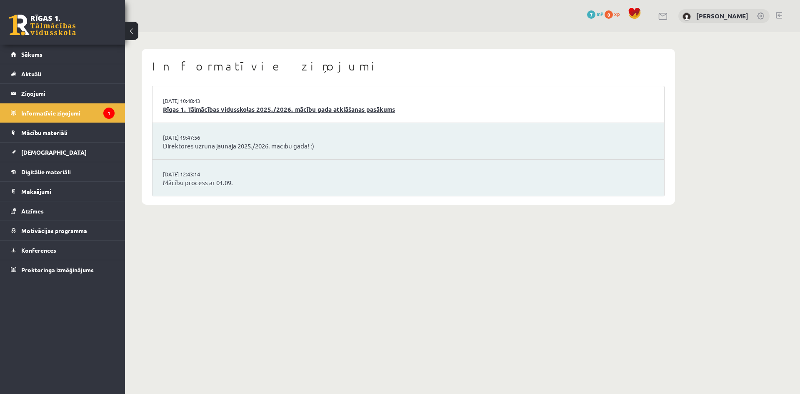
click at [223, 112] on link "Rīgas 1. Tālmācības vidusskolas 2025./2026. mācību gada atklāšanas pasākums" at bounding box center [408, 110] width 491 height 10
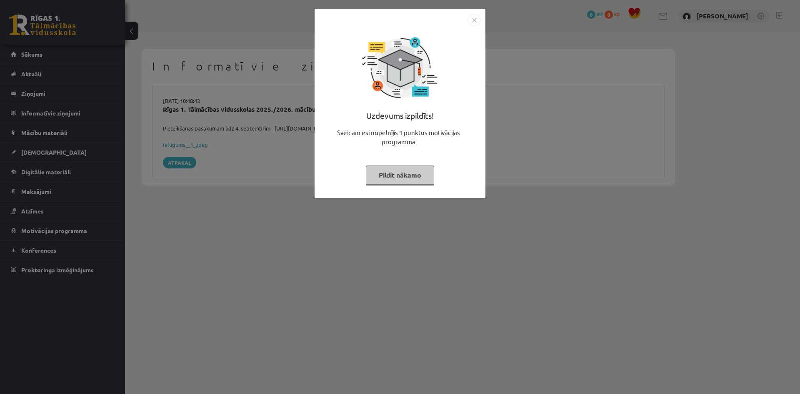
click at [385, 187] on div "Uzdevums izpildīts! Sveicam esi nopelnījis 1 punktus motivācijas programmā Pild…" at bounding box center [400, 109] width 161 height 167
click at [388, 175] on button "Pildīt nākamo" at bounding box center [400, 175] width 68 height 19
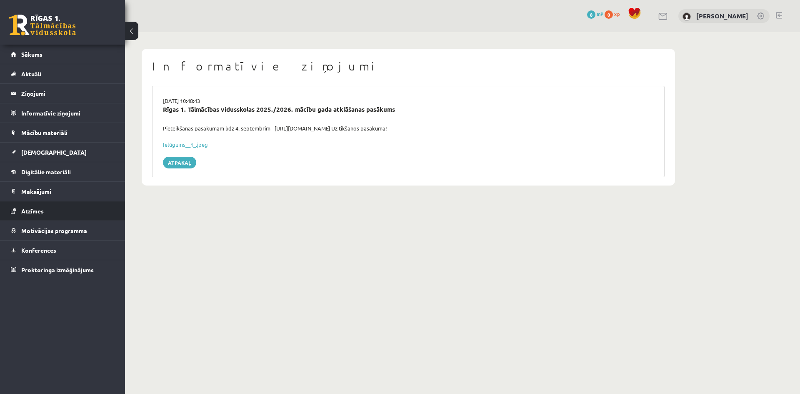
click at [53, 213] on link "Atzīmes" at bounding box center [63, 210] width 104 height 19
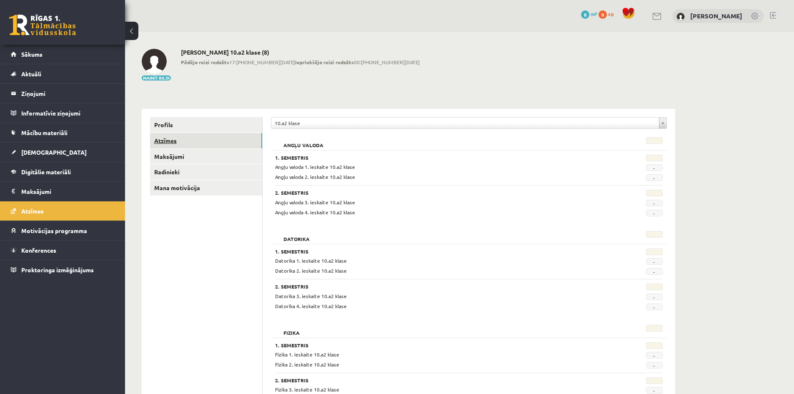
click at [173, 138] on link "Atzīmes" at bounding box center [206, 140] width 112 height 15
click at [174, 128] on link "Profils" at bounding box center [206, 124] width 112 height 15
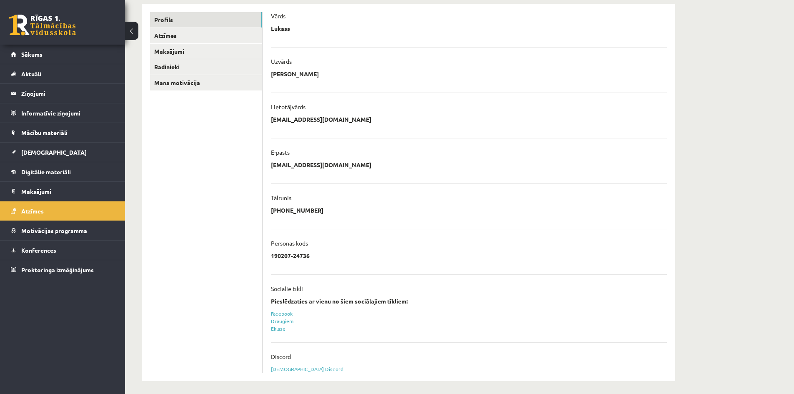
scroll to position [109, 0]
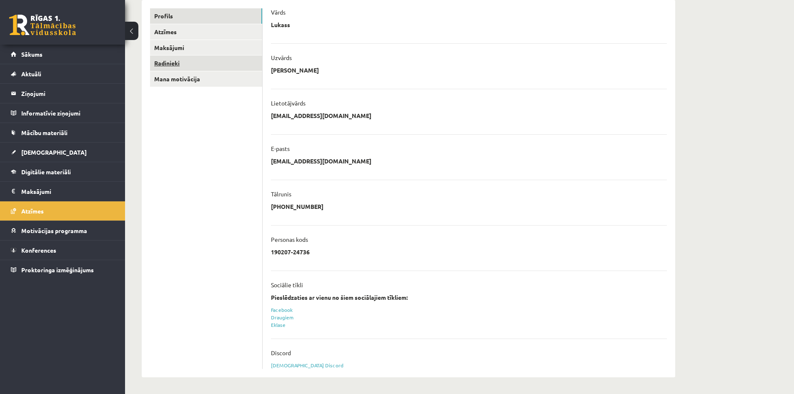
click at [180, 65] on link "Radinieki" at bounding box center [206, 62] width 112 height 15
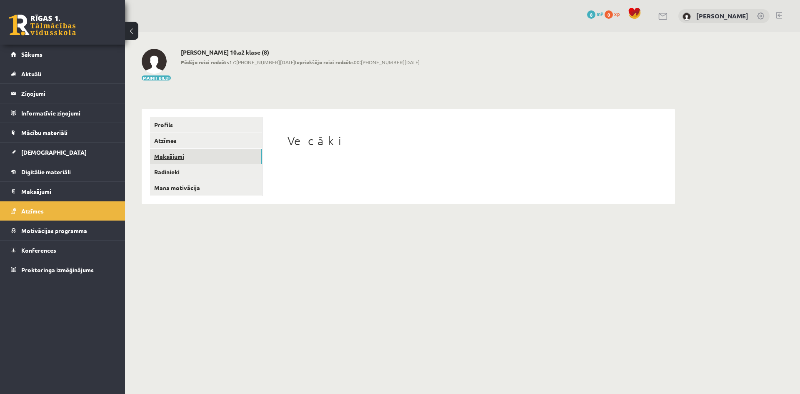
click at [180, 161] on link "Maksājumi" at bounding box center [206, 156] width 112 height 15
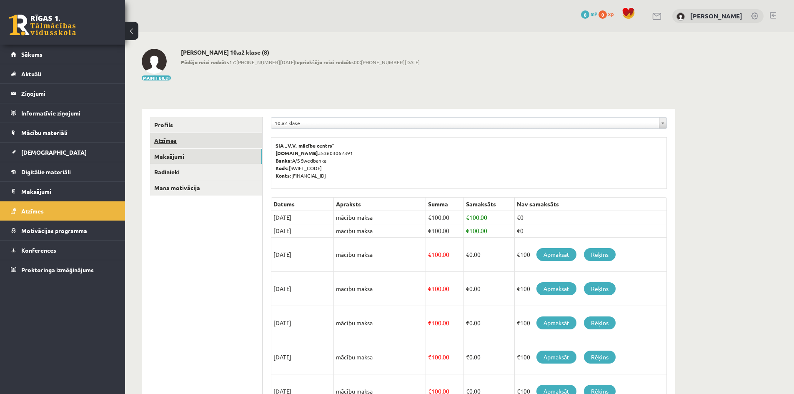
click at [182, 147] on link "Atzīmes" at bounding box center [206, 140] width 112 height 15
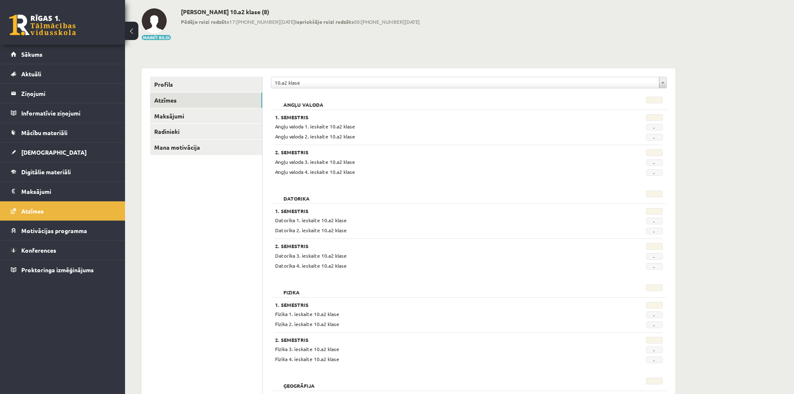
scroll to position [42, 0]
click at [656, 126] on span "-" at bounding box center [654, 126] width 17 height 7
click at [654, 123] on span "-" at bounding box center [654, 126] width 17 height 7
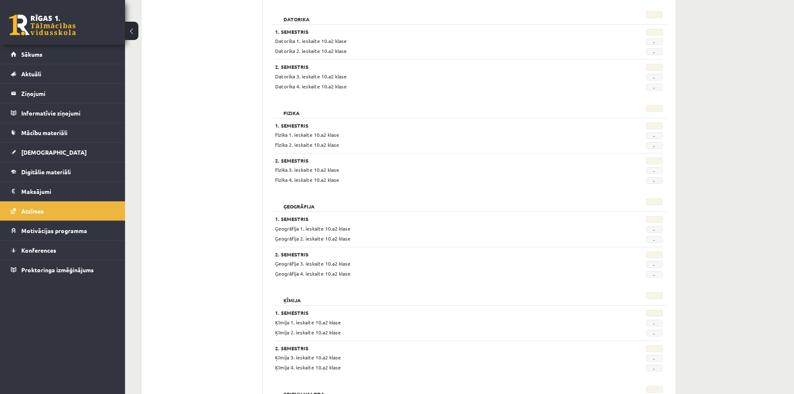
scroll to position [0, 0]
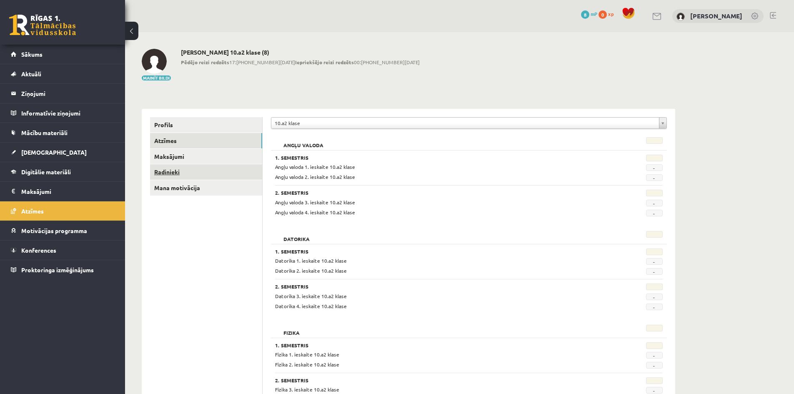
click at [167, 173] on link "Radinieki" at bounding box center [206, 171] width 112 height 15
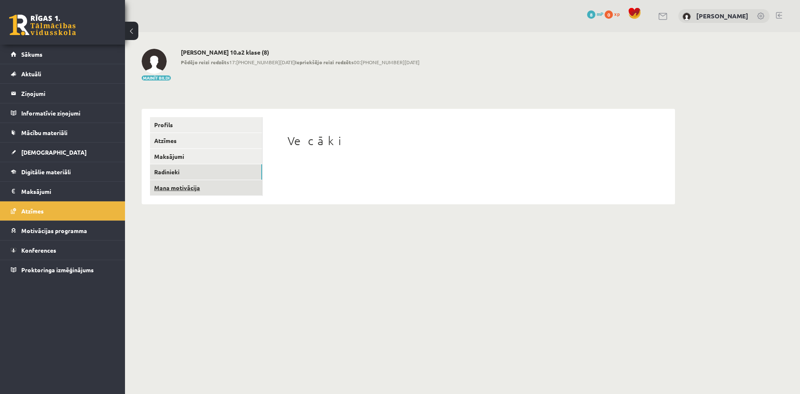
click at [175, 186] on link "Mana motivācija" at bounding box center [206, 187] width 112 height 15
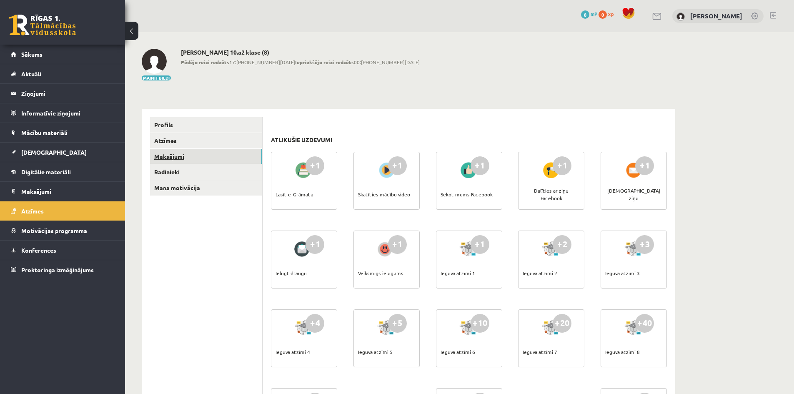
click at [175, 153] on link "Maksājumi" at bounding box center [206, 156] width 112 height 15
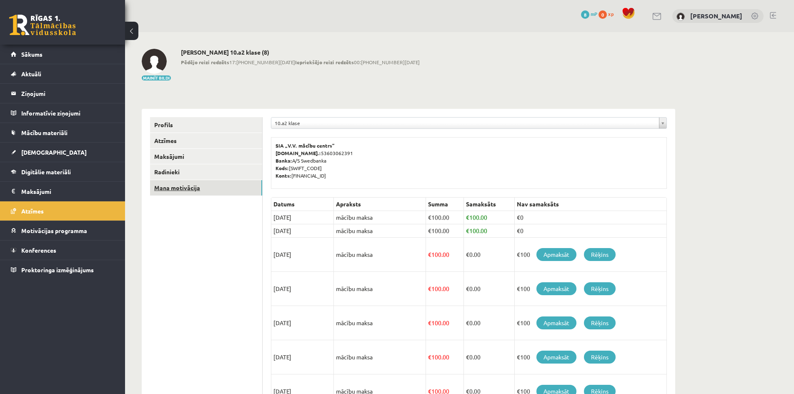
click at [178, 184] on link "Mana motivācija" at bounding box center [206, 187] width 112 height 15
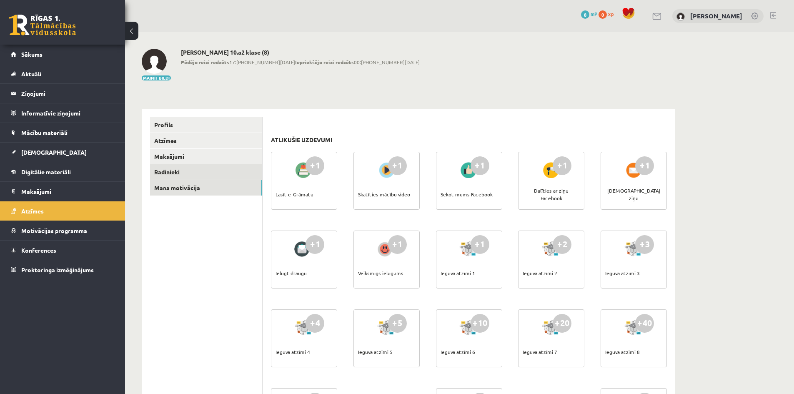
click at [186, 166] on link "Radinieki" at bounding box center [206, 171] width 112 height 15
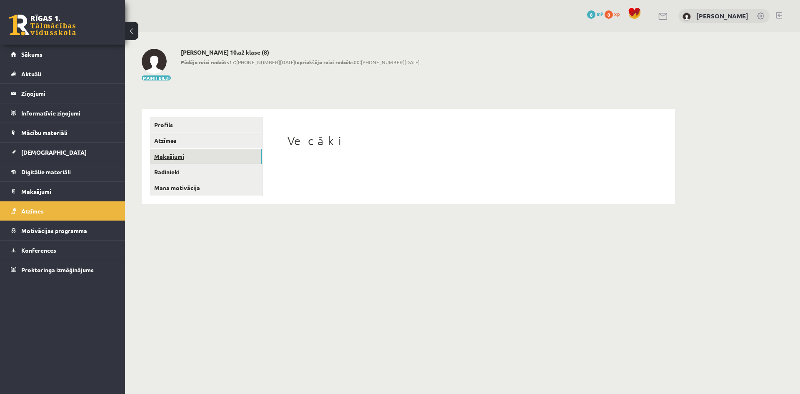
click at [184, 156] on link "Maksājumi" at bounding box center [206, 156] width 112 height 15
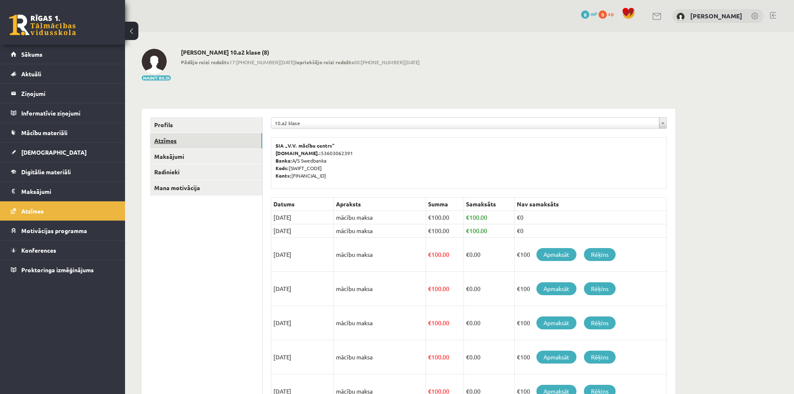
click at [183, 145] on link "Atzīmes" at bounding box center [206, 140] width 112 height 15
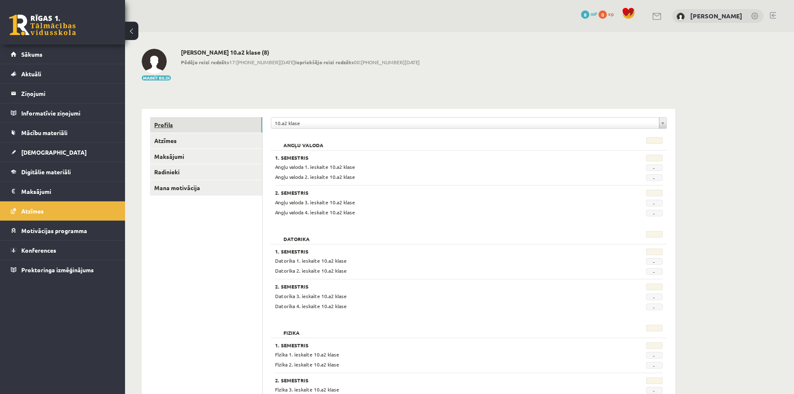
click at [183, 125] on link "Profils" at bounding box center [206, 124] width 112 height 15
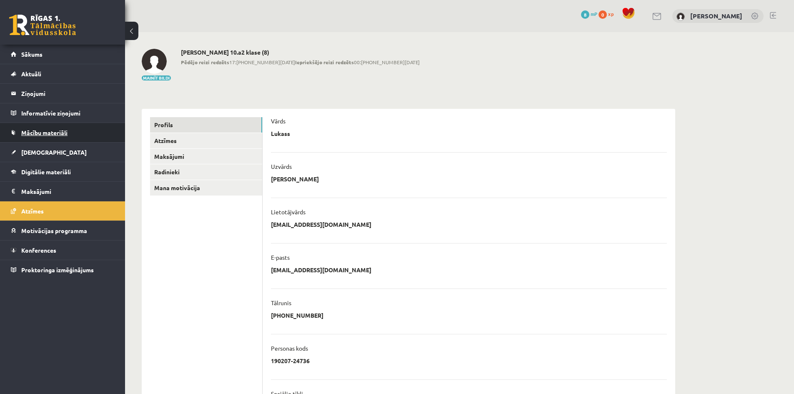
click at [49, 137] on link "Mācību materiāli" at bounding box center [63, 132] width 104 height 19
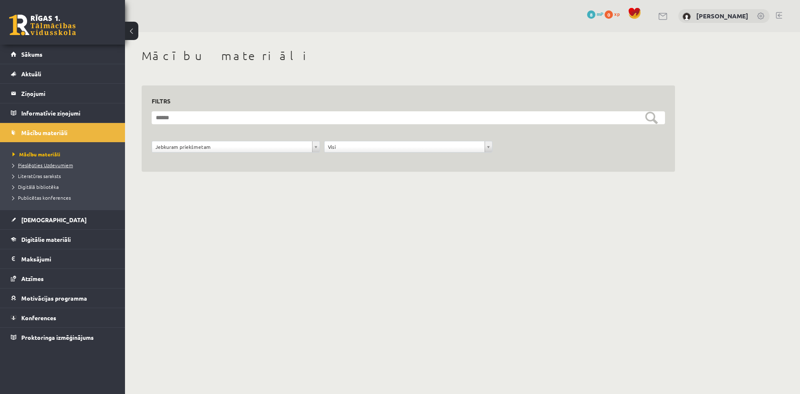
click at [49, 166] on span "Pieslēgties Uzdevumiem" at bounding box center [43, 165] width 60 height 7
click at [49, 156] on span "Mācību materiāli" at bounding box center [34, 154] width 43 height 7
click at [44, 176] on span "Literatūras saraksts" at bounding box center [37, 176] width 48 height 7
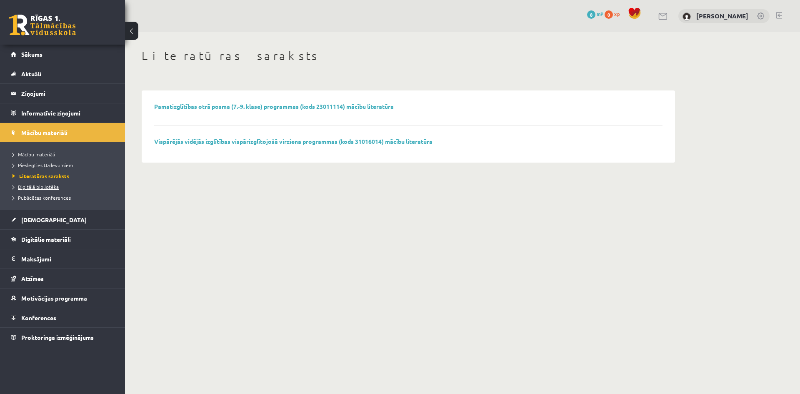
click at [48, 186] on span "Digitālā bibliotēka" at bounding box center [36, 186] width 46 height 7
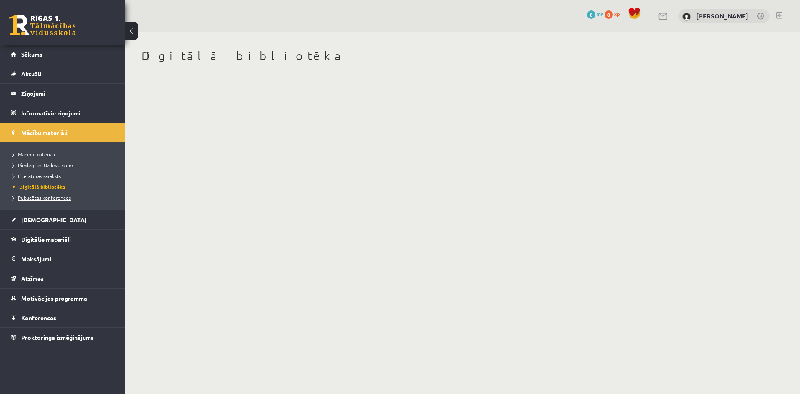
click at [54, 197] on span "Publicētas konferences" at bounding box center [42, 197] width 58 height 7
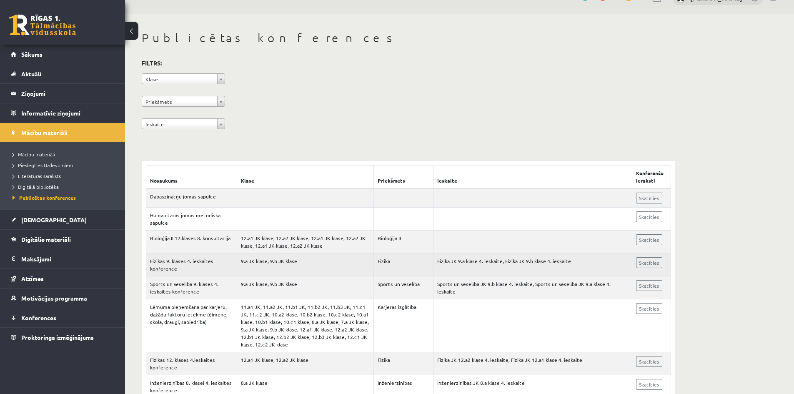
scroll to position [83, 0]
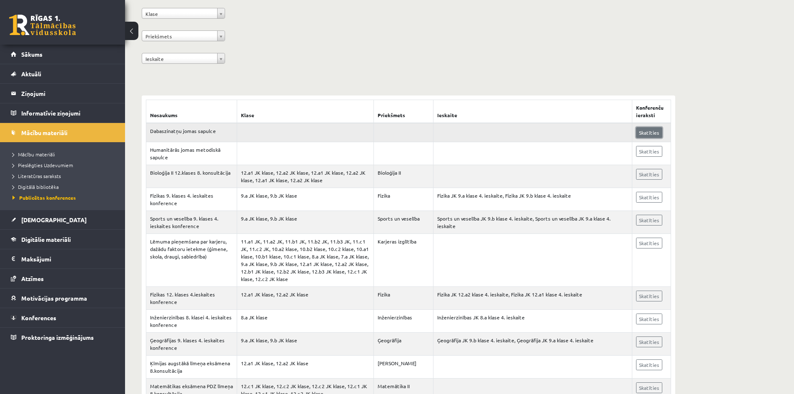
click at [643, 133] on link "Skatīties" at bounding box center [649, 132] width 26 height 11
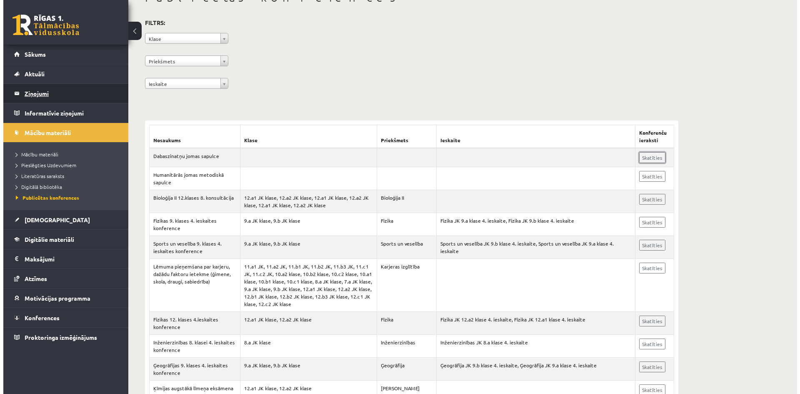
scroll to position [0, 0]
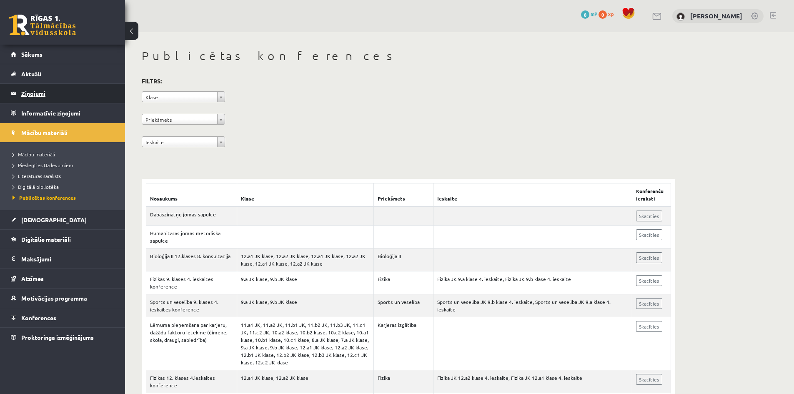
click at [38, 92] on legend "Ziņojumi 0" at bounding box center [67, 93] width 93 height 19
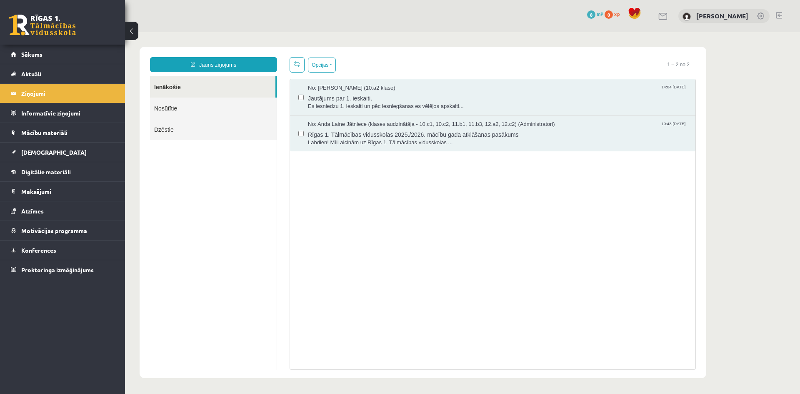
click at [179, 108] on link "Nosūtītie" at bounding box center [213, 108] width 127 height 21
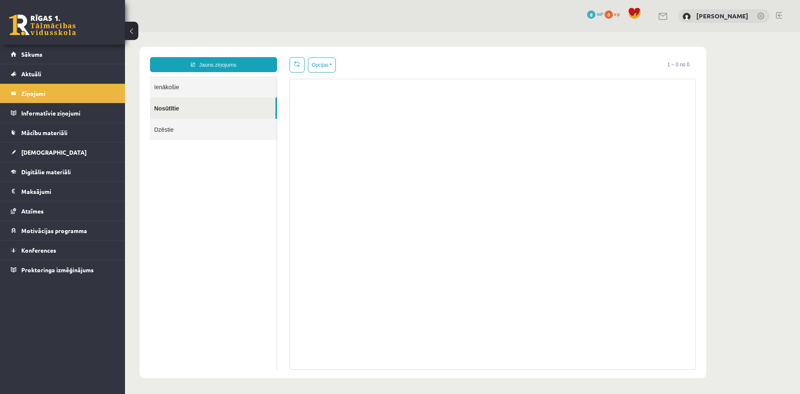
click at [168, 128] on link "Dzēstie" at bounding box center [213, 129] width 127 height 21
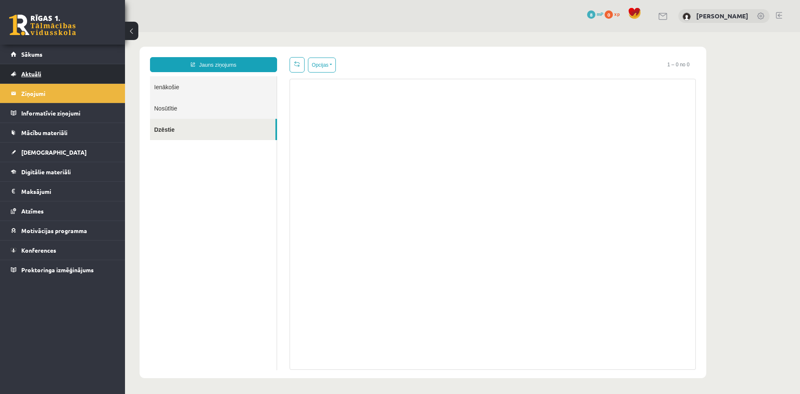
click at [44, 70] on link "Aktuāli" at bounding box center [63, 73] width 104 height 19
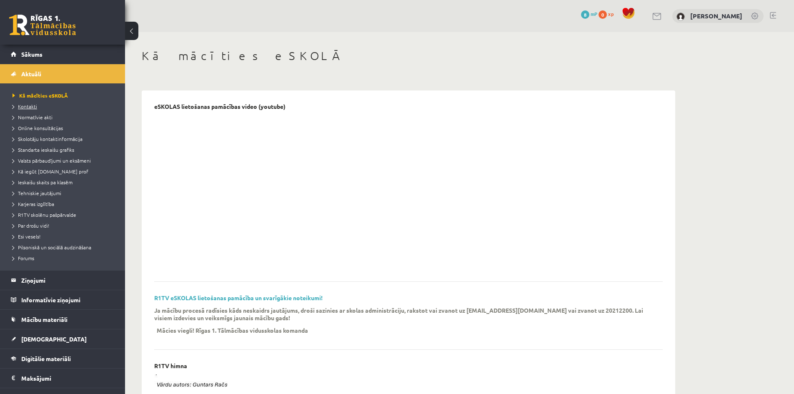
click at [31, 109] on link "Kontakti" at bounding box center [65, 107] width 104 height 8
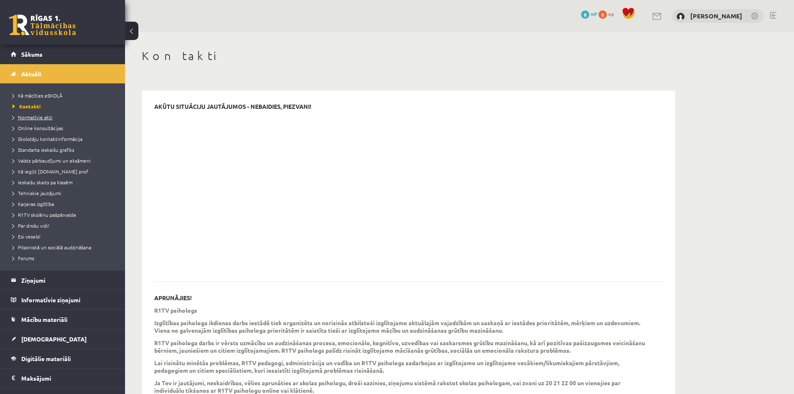
click at [33, 118] on span "Normatīvie akti" at bounding box center [33, 117] width 40 height 7
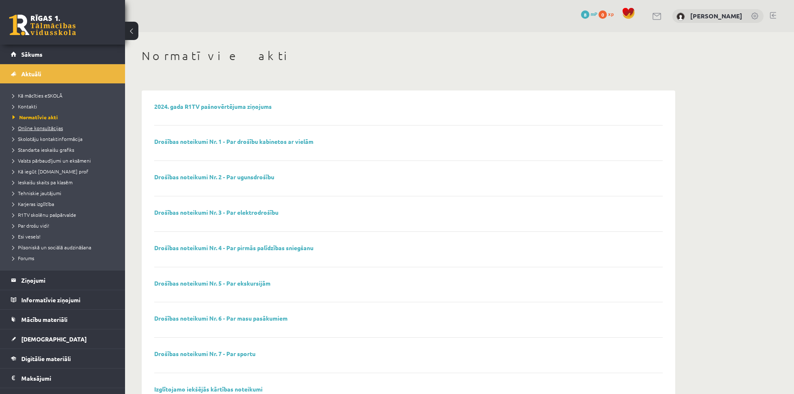
click at [44, 128] on span "Online konsultācijas" at bounding box center [38, 128] width 50 height 7
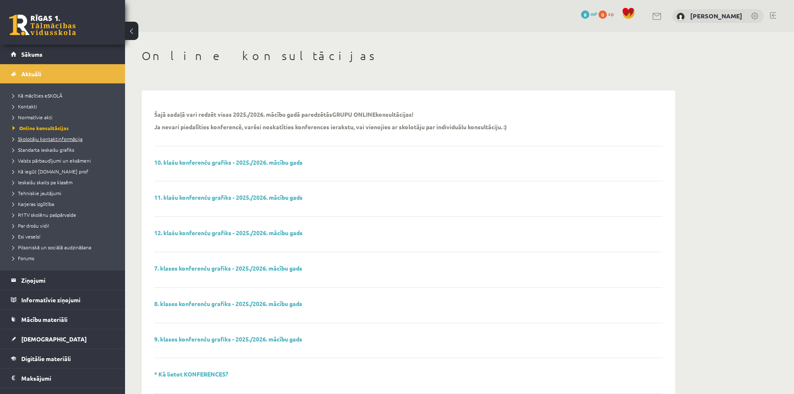
click at [52, 140] on span "Skolotāju kontaktinformācija" at bounding box center [48, 138] width 70 height 7
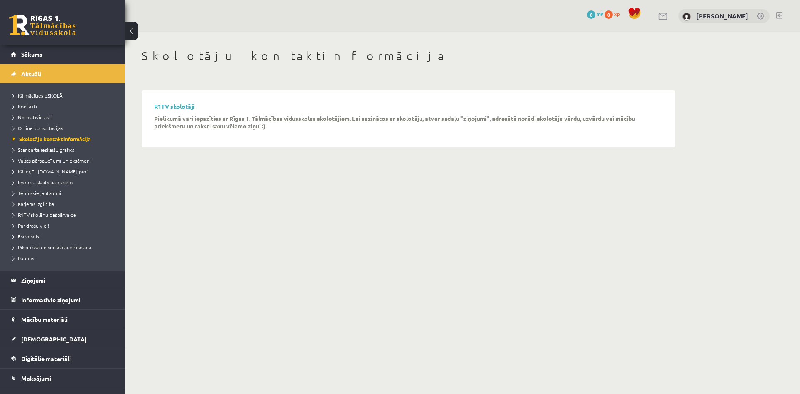
click at [58, 155] on li "Valsts pārbaudījumi un eksāmeni" at bounding box center [65, 160] width 104 height 11
click at [58, 153] on link "Standarta ieskaišu grafiks" at bounding box center [65, 150] width 104 height 8
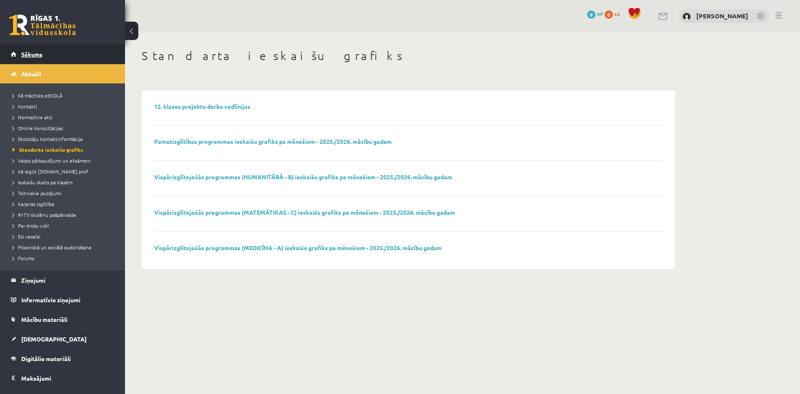
click at [33, 48] on link "Sākums" at bounding box center [63, 54] width 104 height 19
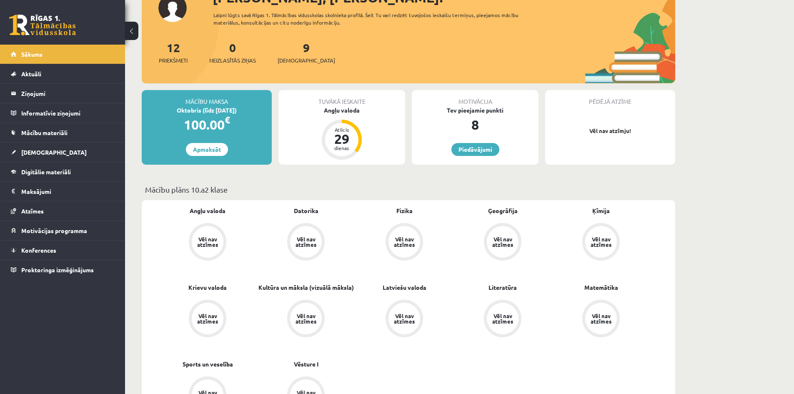
scroll to position [83, 0]
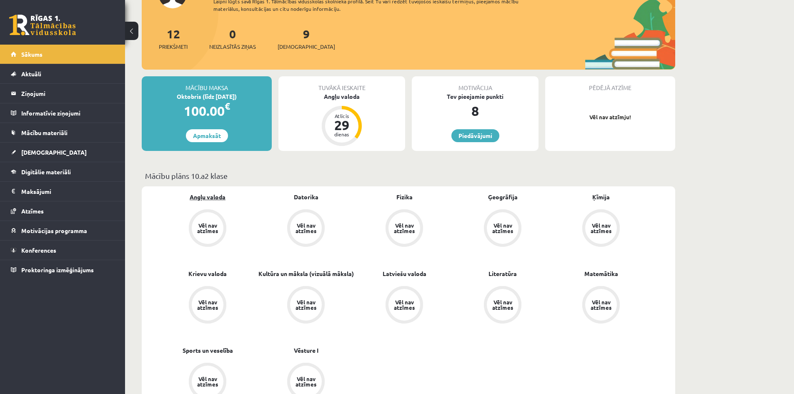
click at [205, 194] on link "Angļu valoda" at bounding box center [208, 197] width 36 height 9
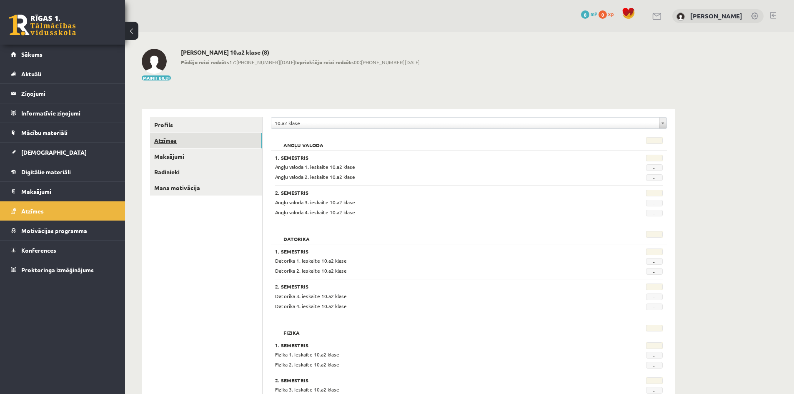
click at [171, 141] on link "Atzīmes" at bounding box center [206, 140] width 112 height 15
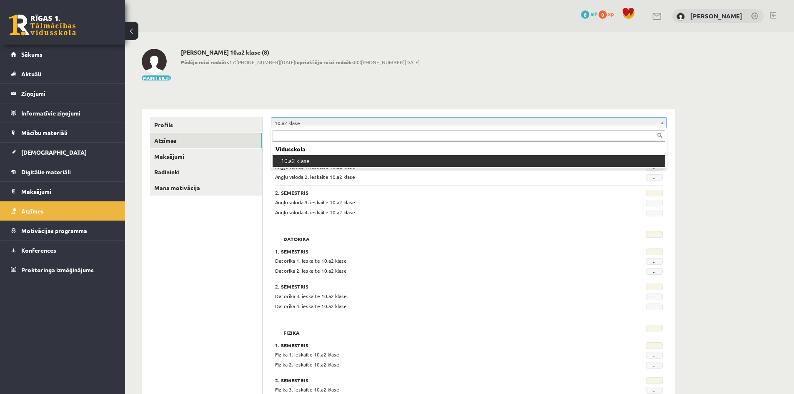
drag, startPoint x: 653, startPoint y: 126, endPoint x: 647, endPoint y: 133, distance: 9.4
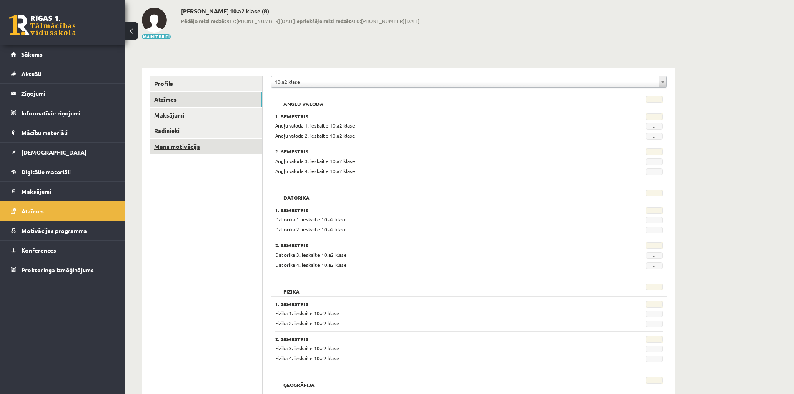
scroll to position [42, 0]
click at [172, 82] on link "Profils" at bounding box center [206, 82] width 112 height 15
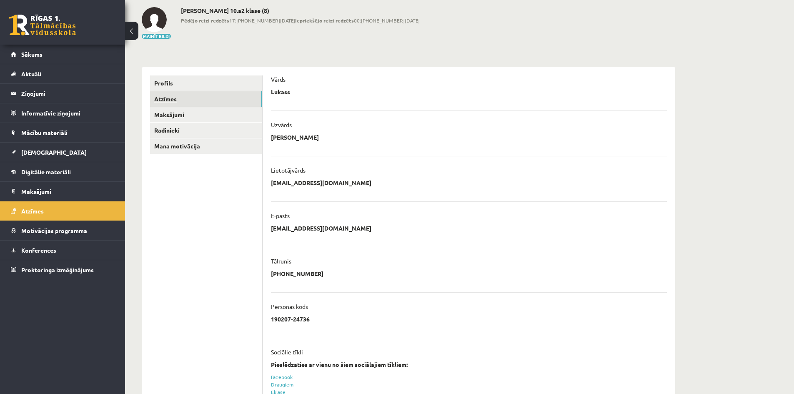
click at [166, 93] on link "Atzīmes" at bounding box center [206, 98] width 112 height 15
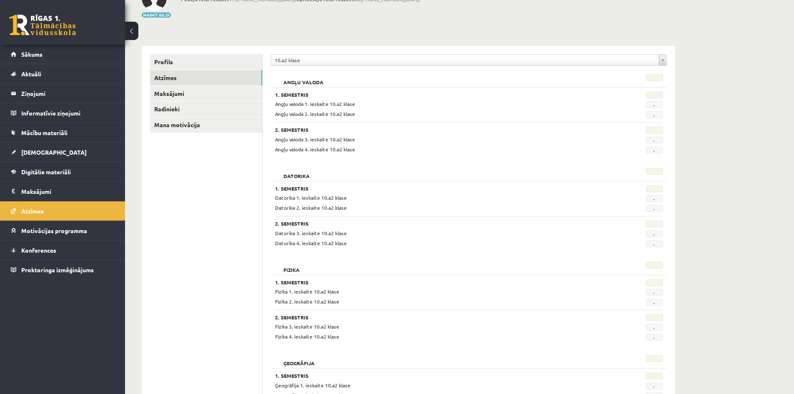
scroll to position [83, 0]
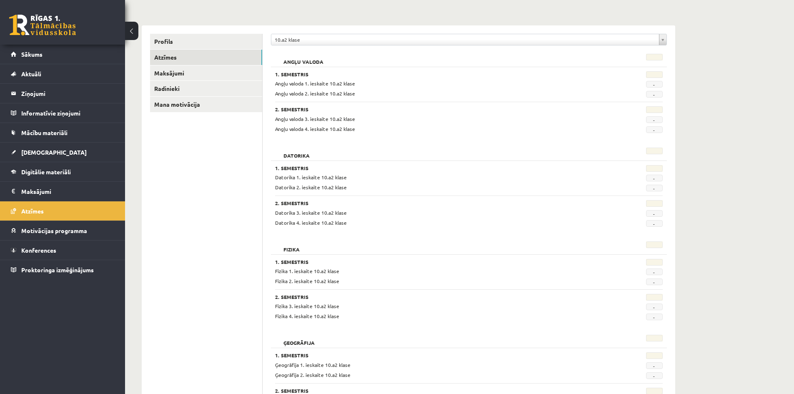
click at [290, 107] on h3 "2. Semestris" at bounding box center [435, 109] width 321 height 6
click at [277, 115] on span "Angļu valoda 3. ieskaite 10.a2 klase" at bounding box center [315, 118] width 80 height 7
click at [299, 93] on span "Angļu valoda 2. ieskaite 10.a2 klase" at bounding box center [315, 93] width 80 height 7
click at [658, 96] on span "-" at bounding box center [654, 94] width 17 height 7
click at [659, 93] on span "-" at bounding box center [654, 94] width 17 height 7
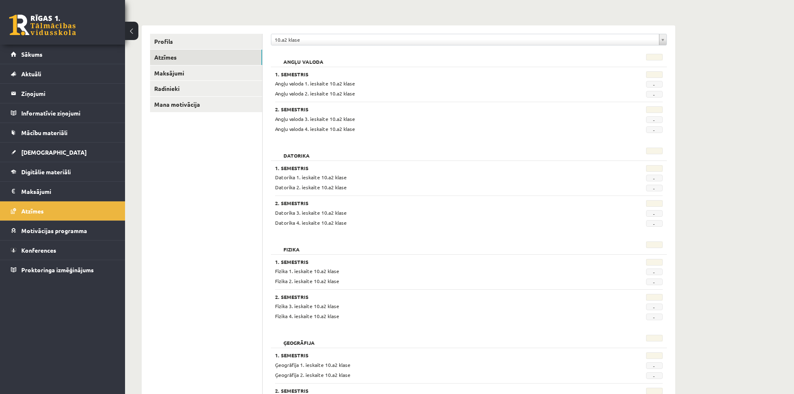
click at [657, 82] on span "-" at bounding box center [654, 84] width 17 height 7
drag, startPoint x: 484, startPoint y: 180, endPoint x: 480, endPoint y: 183, distance: 5.1
click at [482, 183] on div "1. Semestris Datorika 1. ieskaite 10.a2 klase - Datorika 2. ieskaite 10.a2 klas…" at bounding box center [469, 178] width 388 height 26
click at [271, 166] on div "1. Semestris" at bounding box center [436, 169] width 334 height 8
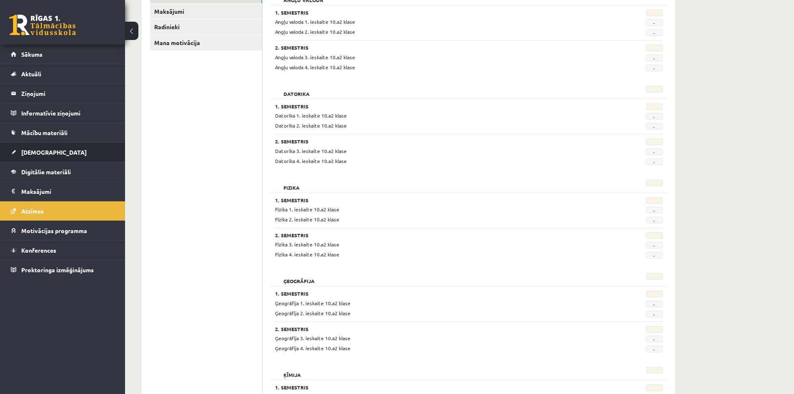
scroll to position [125, 0]
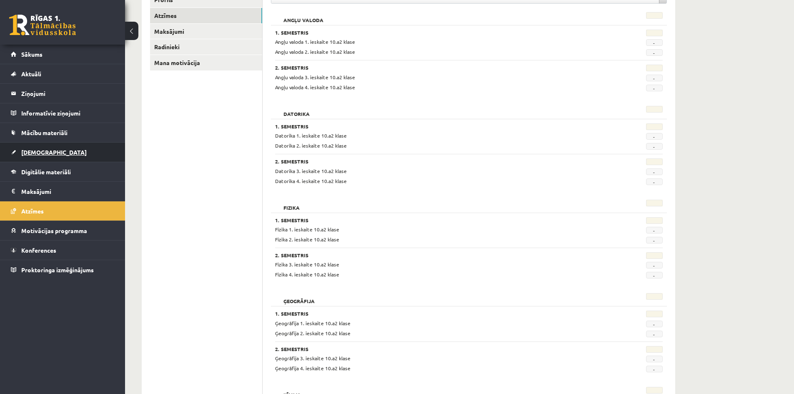
click at [43, 161] on link "[DEMOGRAPHIC_DATA]" at bounding box center [63, 152] width 104 height 19
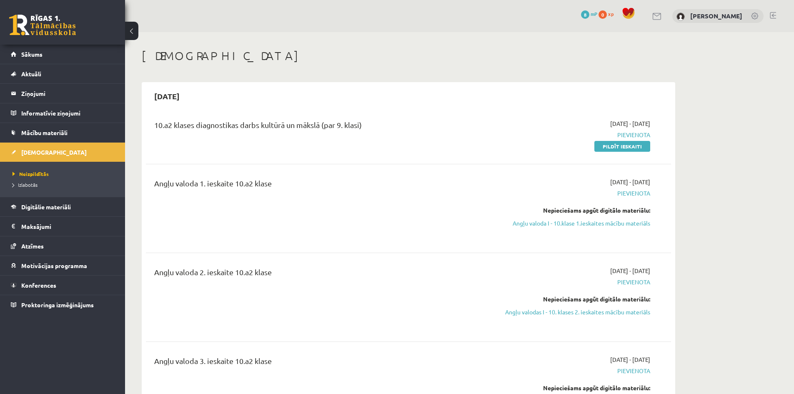
drag, startPoint x: 436, startPoint y: 170, endPoint x: 391, endPoint y: 168, distance: 44.6
click at [435, 171] on div "Angļu valoda 1. ieskaite 10.a2 klase 2025-09-01 - 2025-09-30 Pievienota Nepieci…" at bounding box center [408, 208] width 525 height 78
click at [70, 158] on link "[DEMOGRAPHIC_DATA]" at bounding box center [63, 152] width 104 height 19
click at [606, 145] on link "Pildīt ieskaiti" at bounding box center [622, 146] width 56 height 11
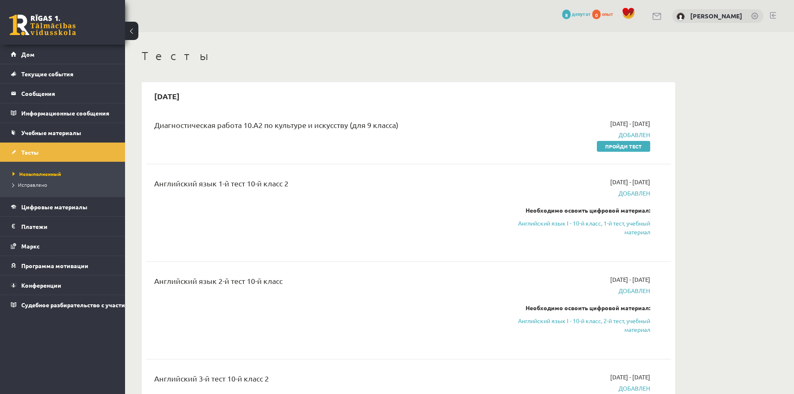
click at [580, 14] on font "депутат" at bounding box center [581, 13] width 19 height 7
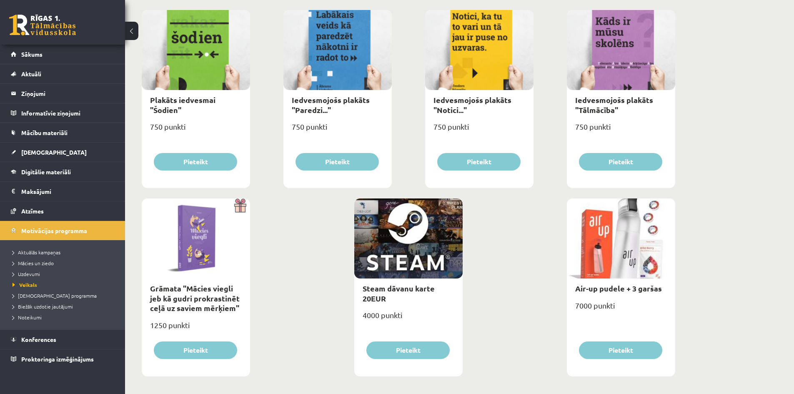
scroll to position [887, 0]
